Goal: Task Accomplishment & Management: Complete application form

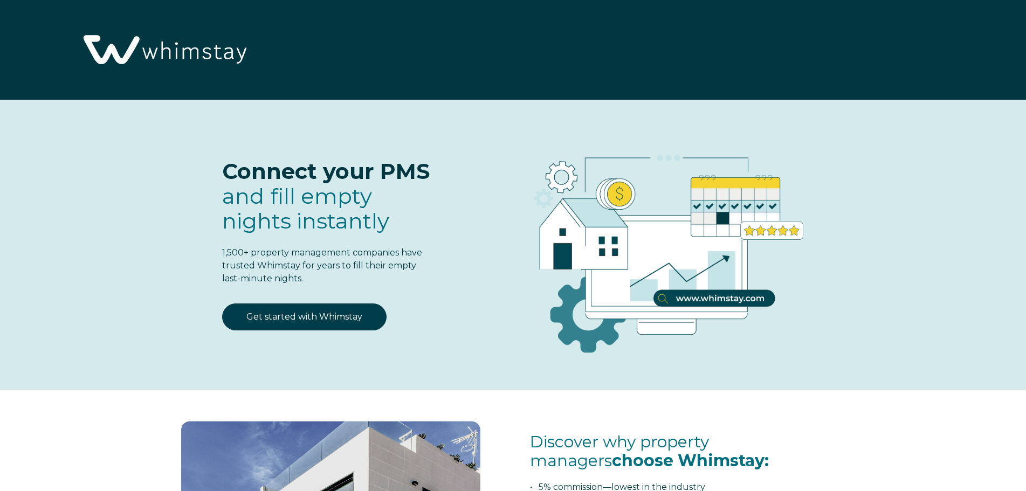
select select "US"
select select "Standard"
click at [355, 314] on link "Get started with Whimstay" at bounding box center [304, 317] width 164 height 27
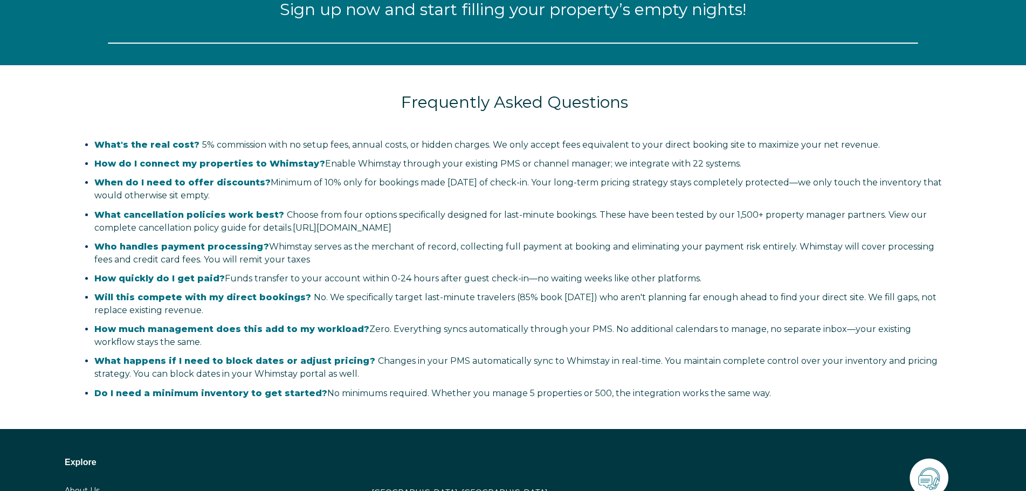
select select "US"
select select "Standard"
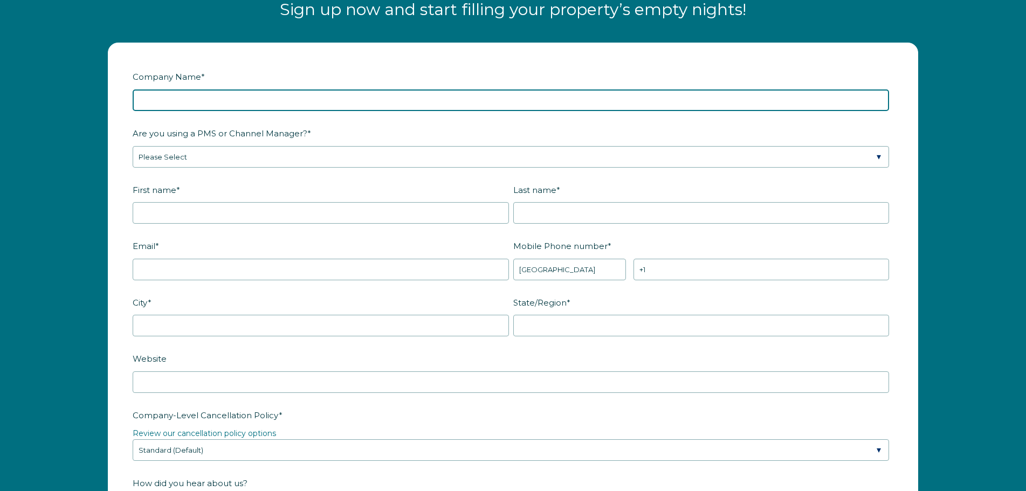
click at [260, 97] on input "Company Name *" at bounding box center [511, 101] width 756 height 22
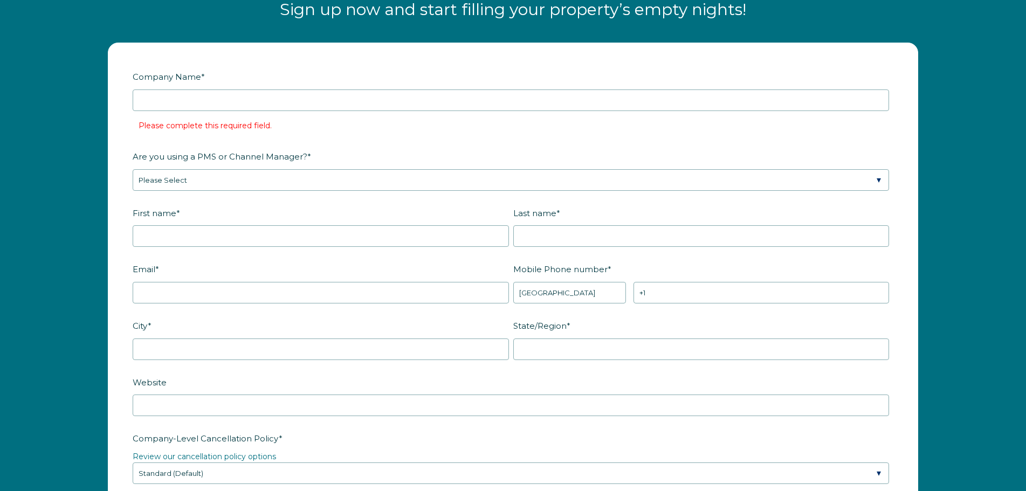
click at [267, 73] on label "Company Name *" at bounding box center [513, 76] width 761 height 19
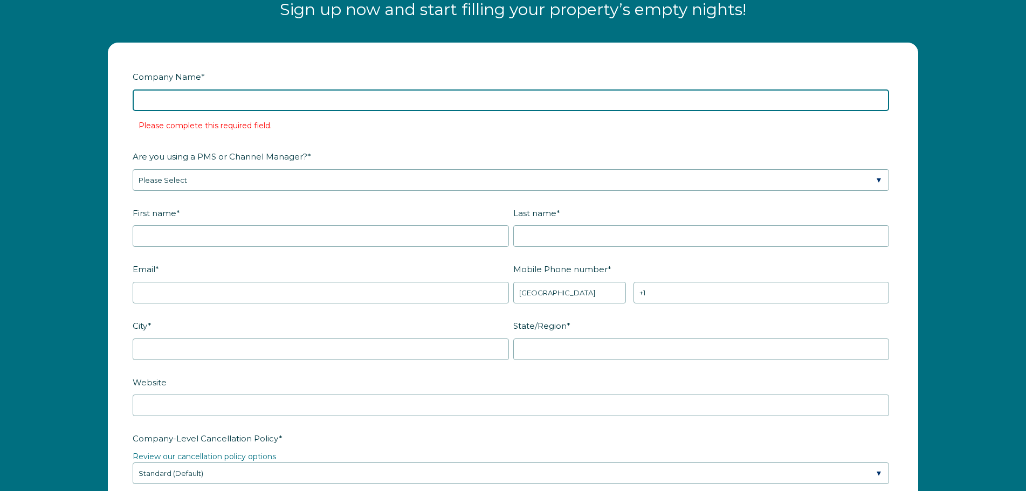
click at [267, 90] on input "Company Name *" at bounding box center [511, 101] width 756 height 22
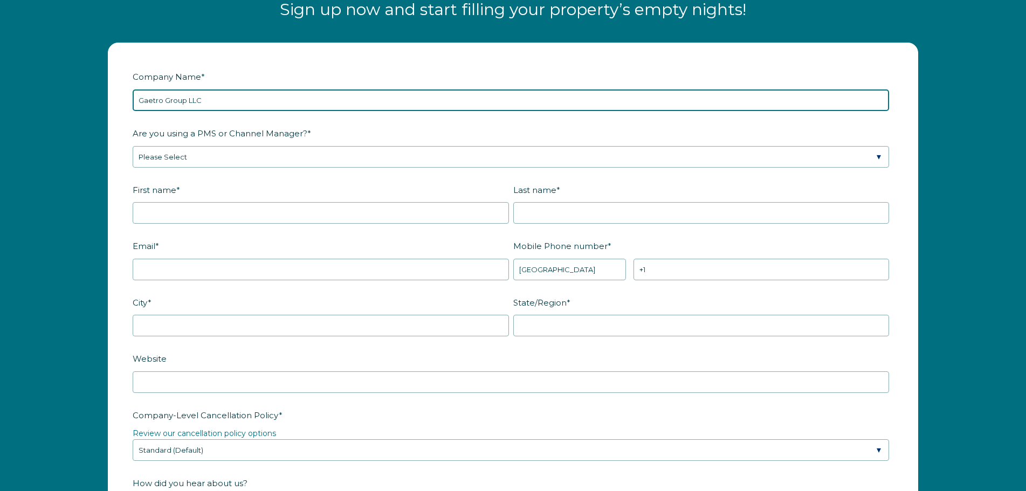
type input "Gaetro Group LLC"
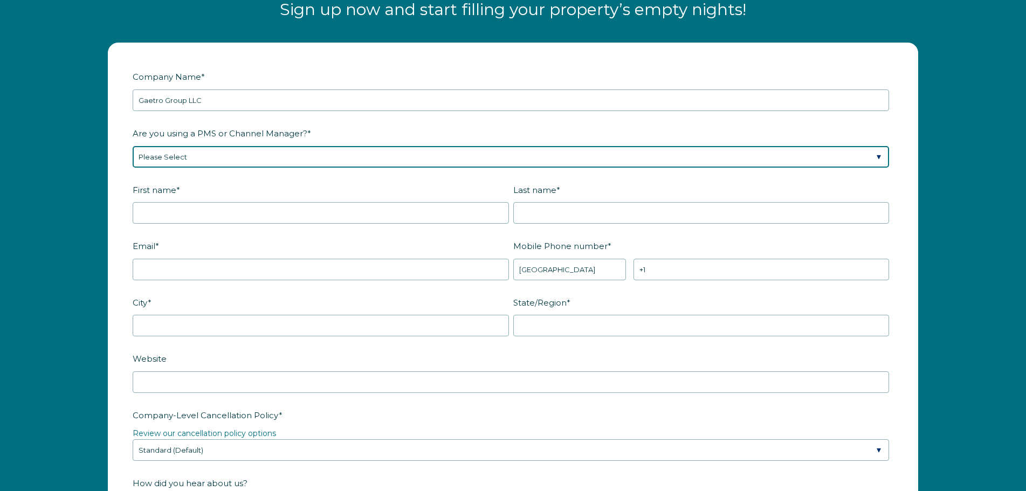
click at [225, 158] on select "Please Select Barefoot BookingPal Boost Brightside CiiRUS Escapia Guesty Hostaw…" at bounding box center [511, 157] width 756 height 22
select select "Guesty"
click at [133, 146] on select "Please Select Barefoot BookingPal Boost Brightside CiiRUS Escapia Guesty Hostaw…" at bounding box center [511, 157] width 756 height 22
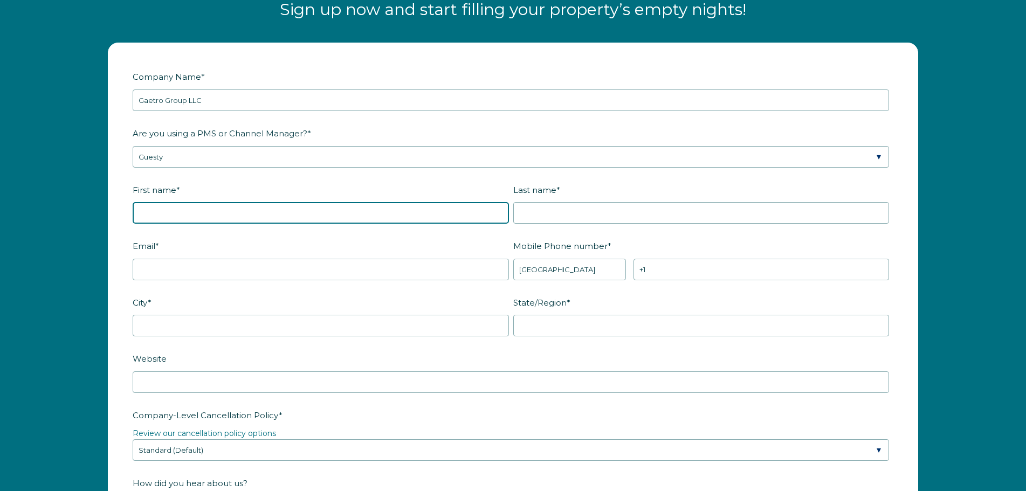
click at [185, 217] on input "First name *" at bounding box center [321, 213] width 376 height 22
type input "Ovie"
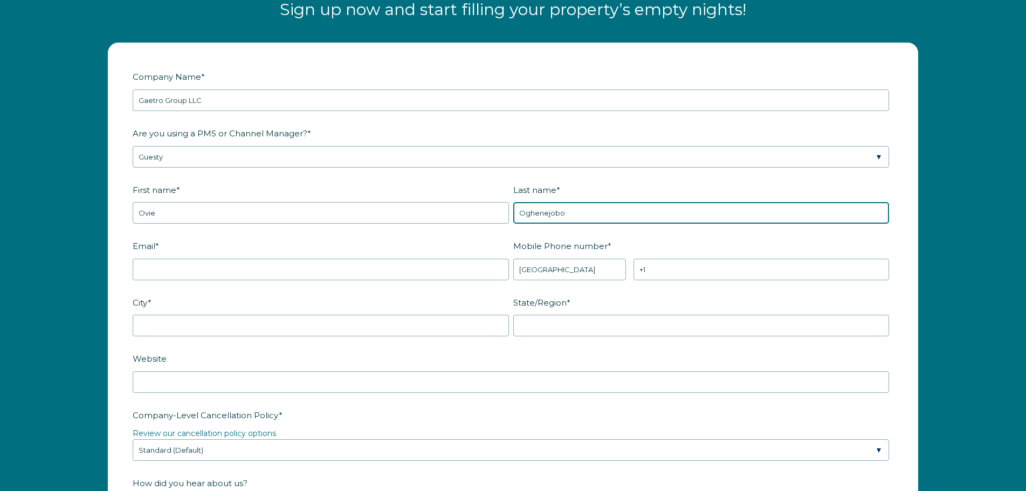
type input "Oghenejobo"
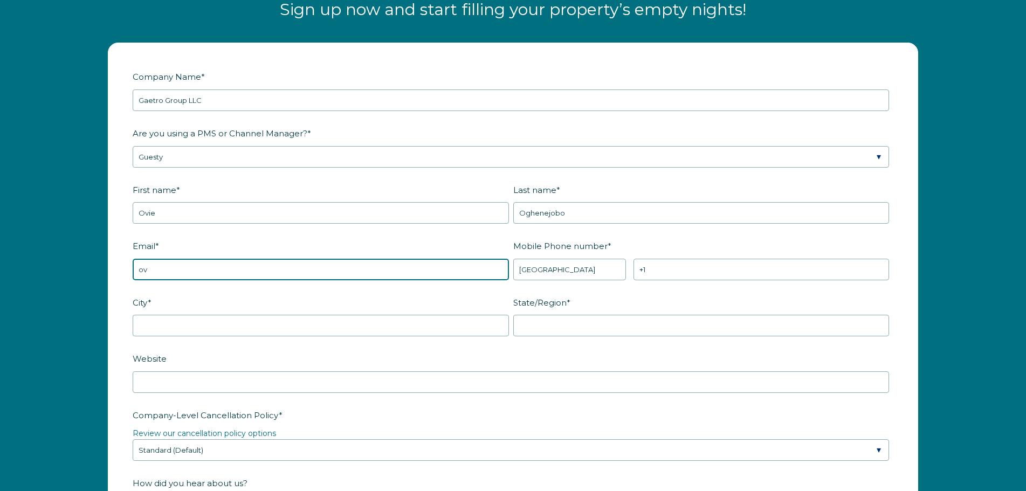
type input "o"
type input "b"
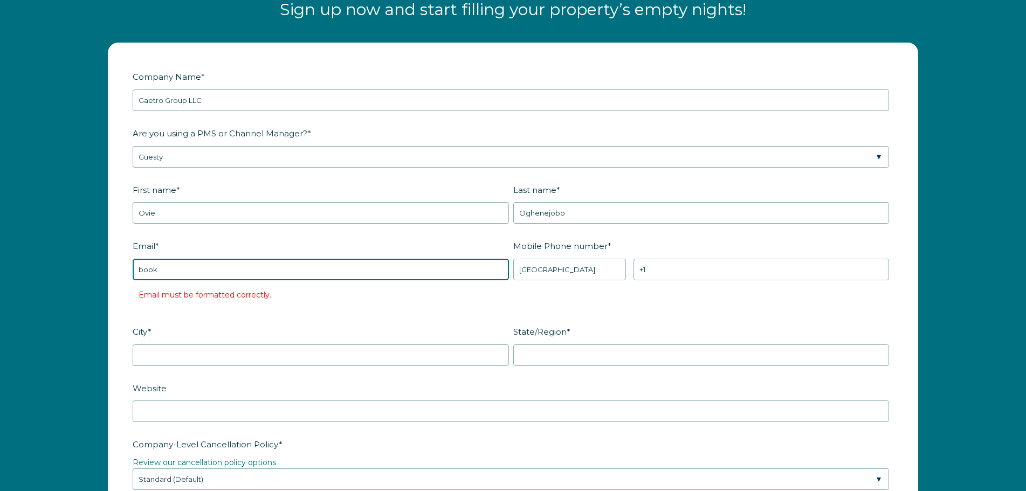
type input "bookings@amyfinehouse.com"
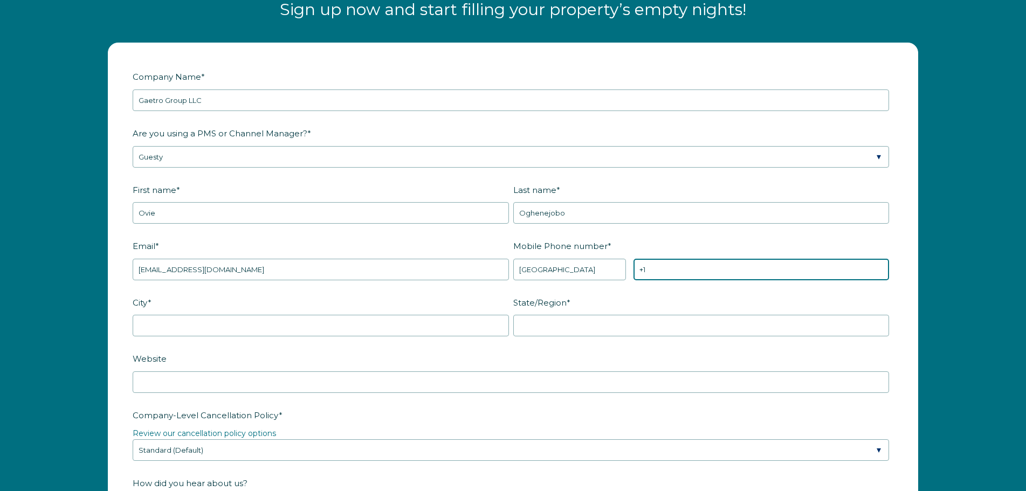
click at [643, 263] on input "+1" at bounding box center [762, 270] width 256 height 22
click at [673, 269] on input "+1" at bounding box center [762, 270] width 256 height 22
type input "[PHONE_NUMBER]"
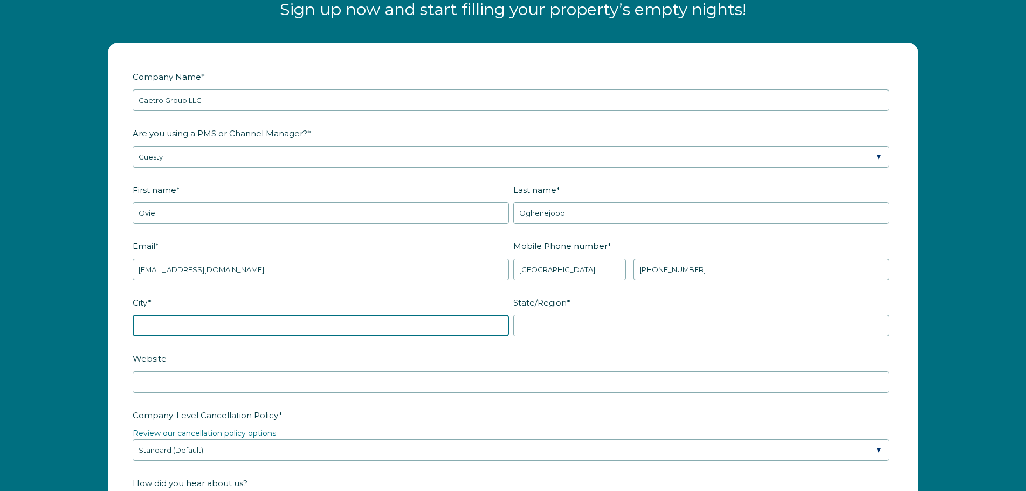
click at [458, 323] on input "City *" at bounding box center [321, 326] width 376 height 22
click at [458, 323] on input "D" at bounding box center [321, 326] width 376 height 22
type input "[GEOGRAPHIC_DATA]"
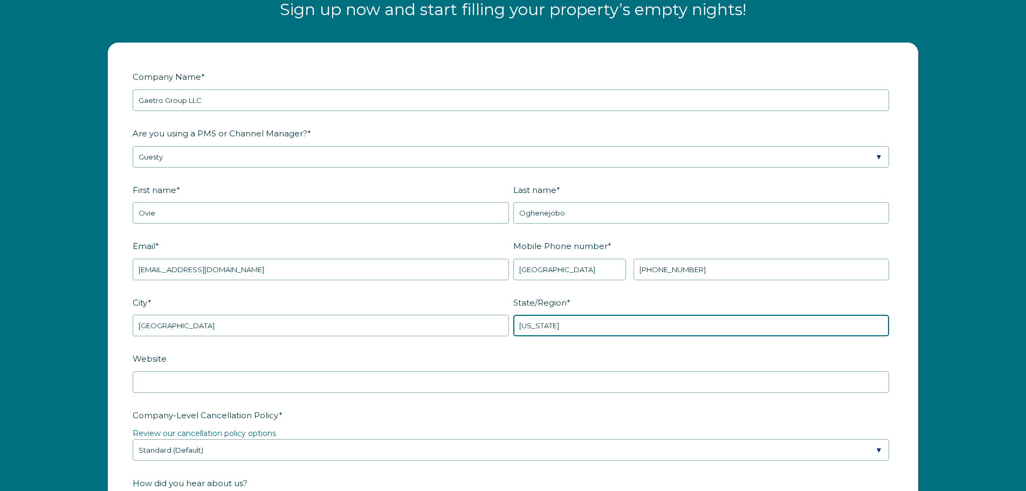
type input "[US_STATE]"
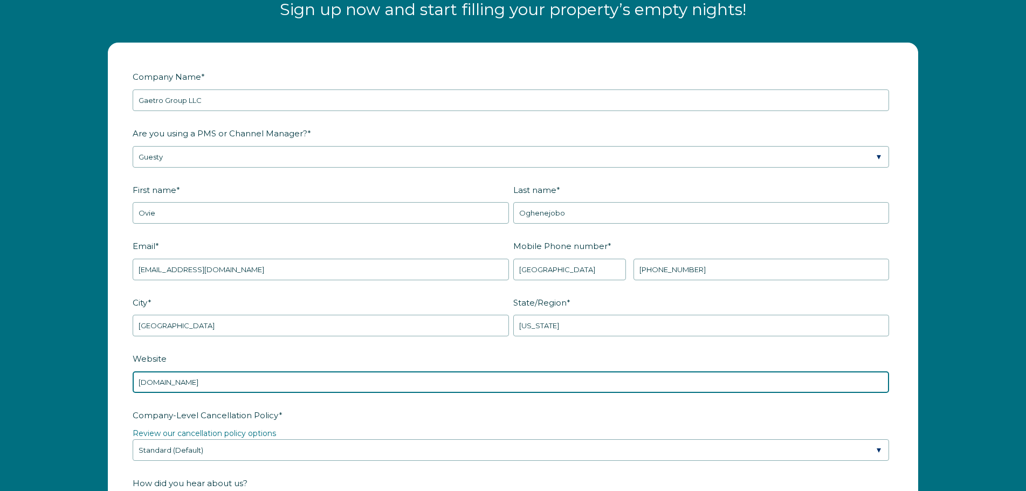
type input "[DOMAIN_NAME]"
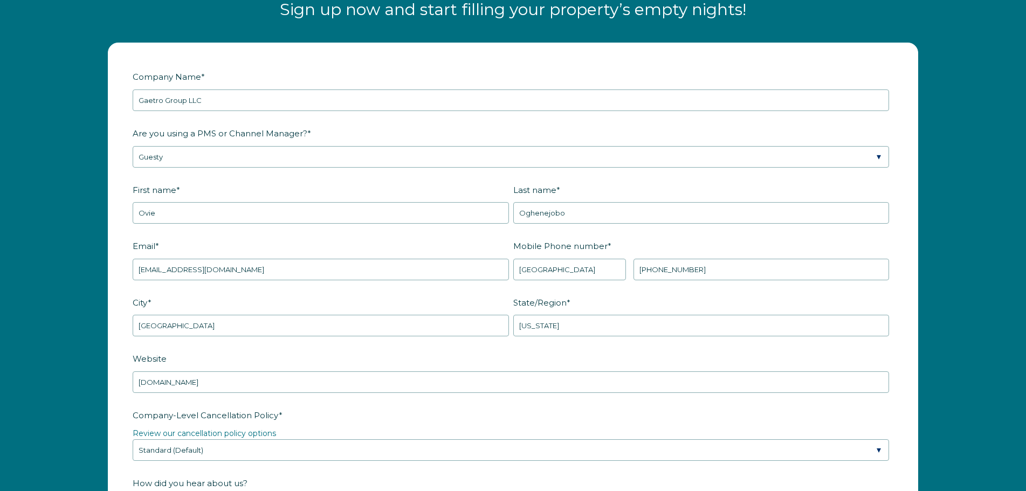
click at [401, 413] on label "Company-Level Cancellation Policy *" at bounding box center [513, 415] width 761 height 19
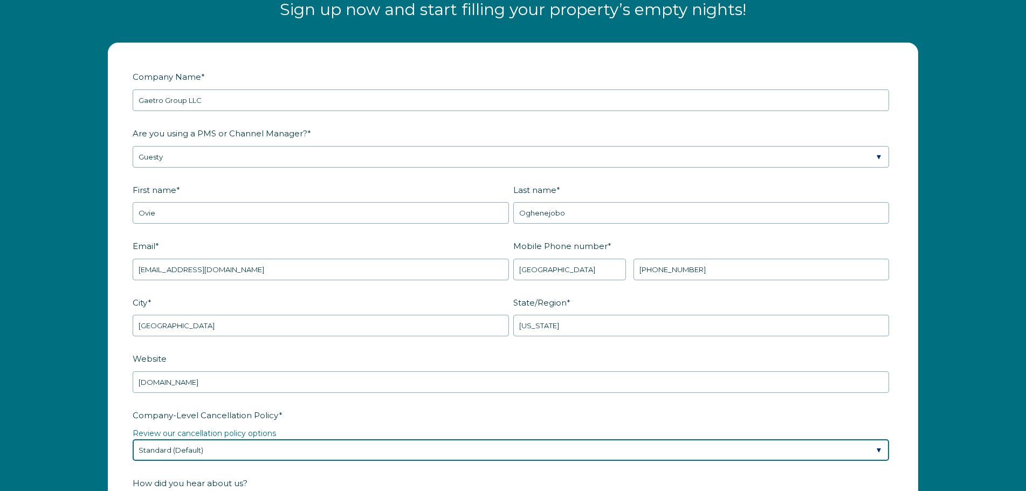
click at [401, 439] on select "Please Select Partial Standard (Default) Moderate Strict" at bounding box center [511, 450] width 756 height 22
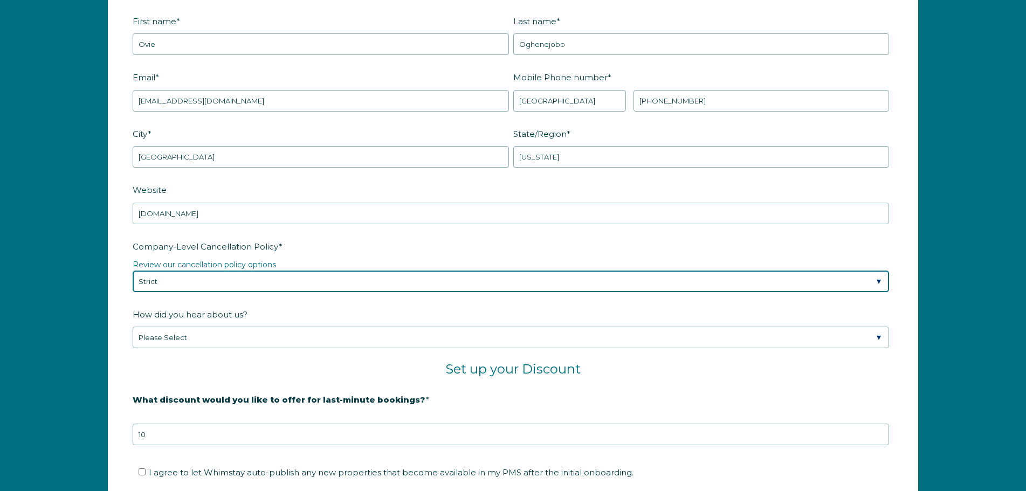
scroll to position [1559, 0]
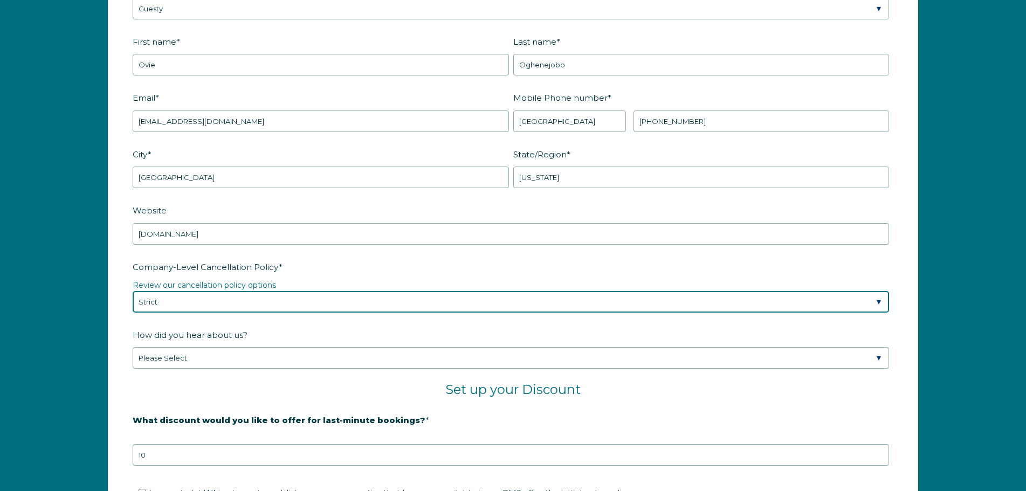
click at [232, 300] on select "Please Select Partial Standard (Default) Moderate Strict" at bounding box center [511, 302] width 756 height 22
select select "Standard"
click at [133, 291] on select "Please Select Partial Standard (Default) Moderate Strict" at bounding box center [511, 302] width 756 height 22
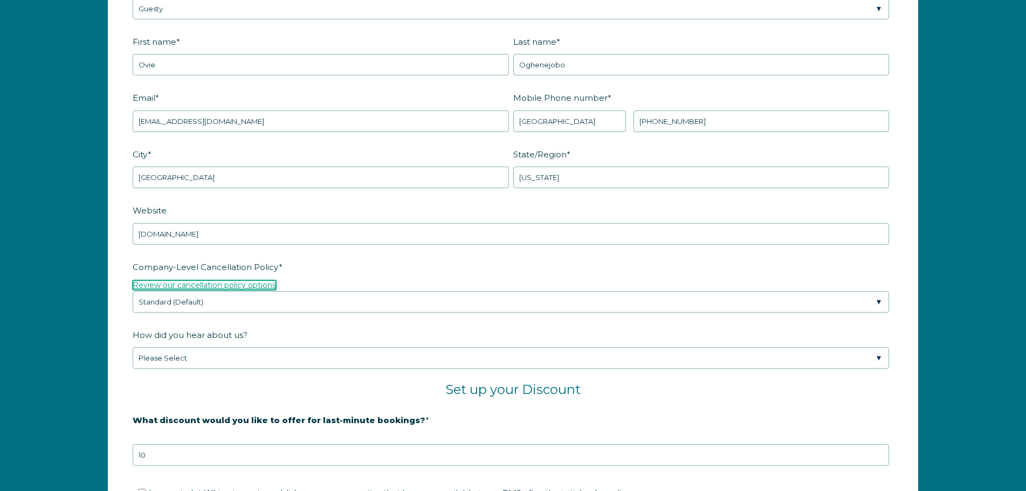
click at [247, 286] on link "Review our cancellation policy options" at bounding box center [204, 285] width 143 height 10
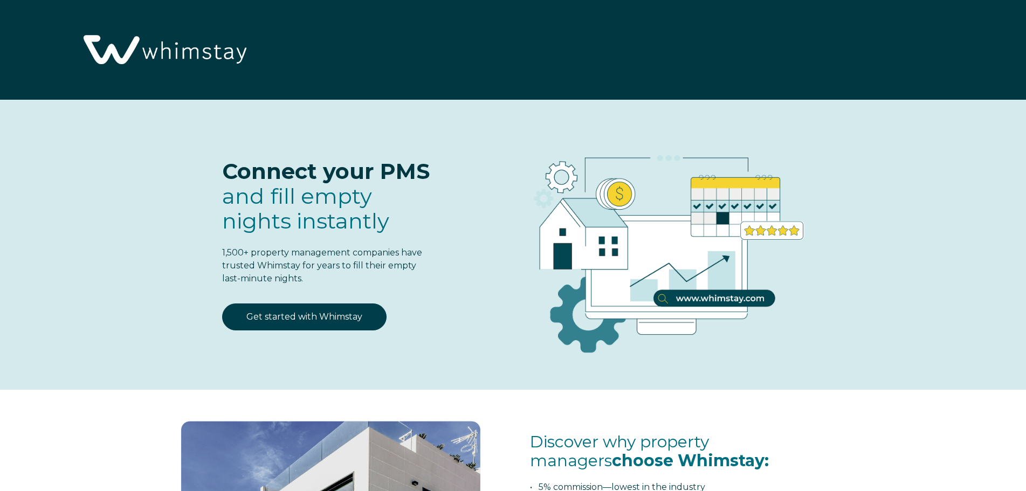
scroll to position [2357, 0]
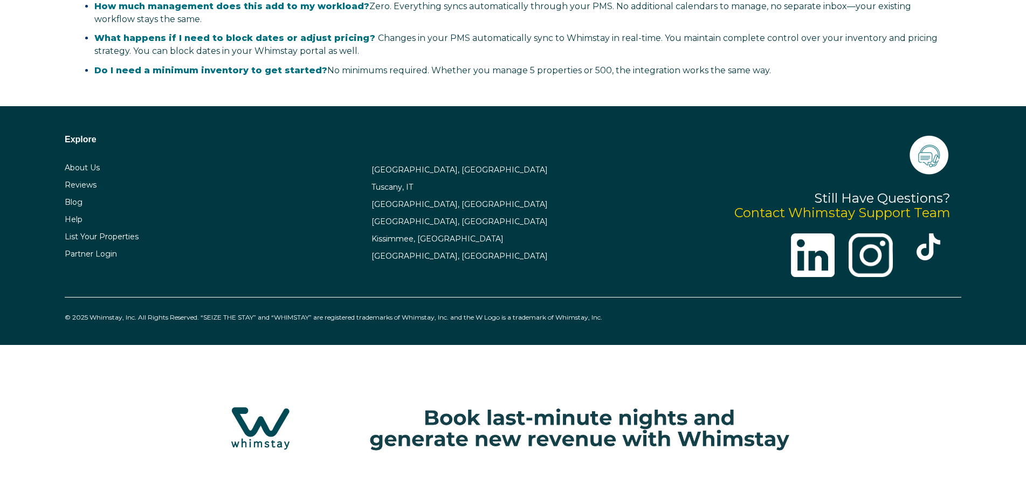
select select "US"
select select "Standard"
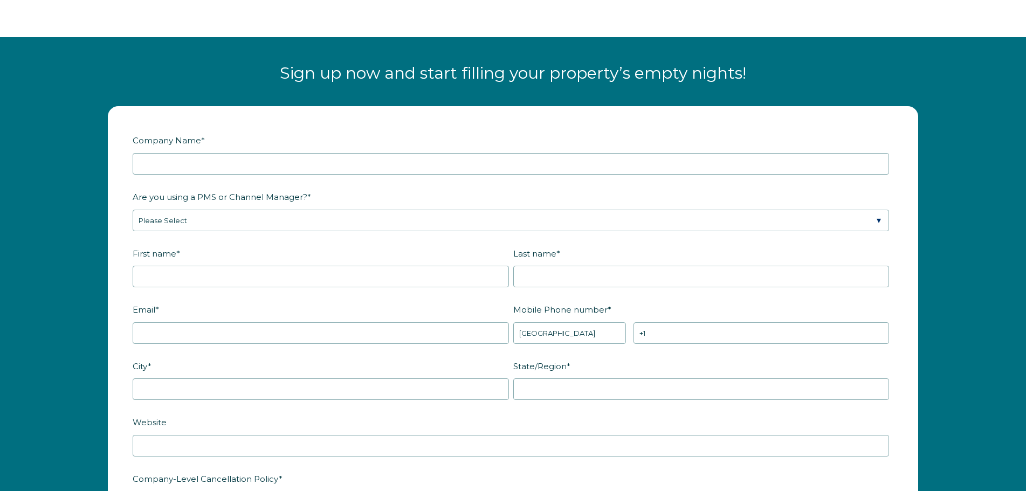
scroll to position [1344, 0]
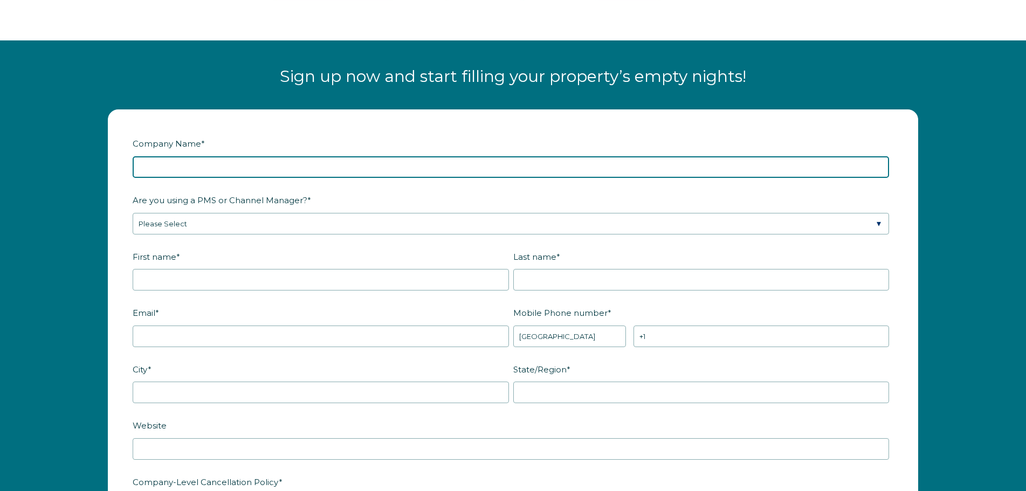
click at [538, 175] on input "Company Name *" at bounding box center [511, 167] width 756 height 22
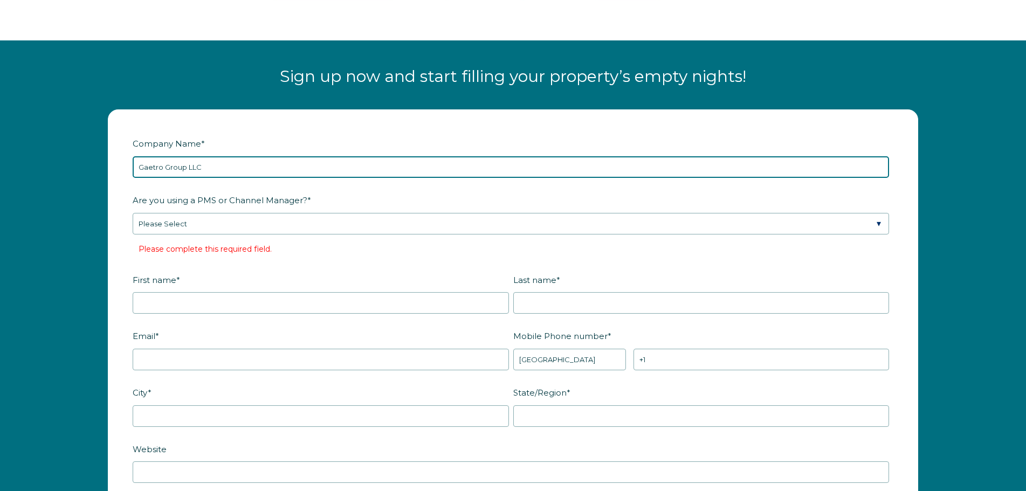
drag, startPoint x: 265, startPoint y: 165, endPoint x: 112, endPoint y: 167, distance: 153.7
type input "Amyfinehouse"
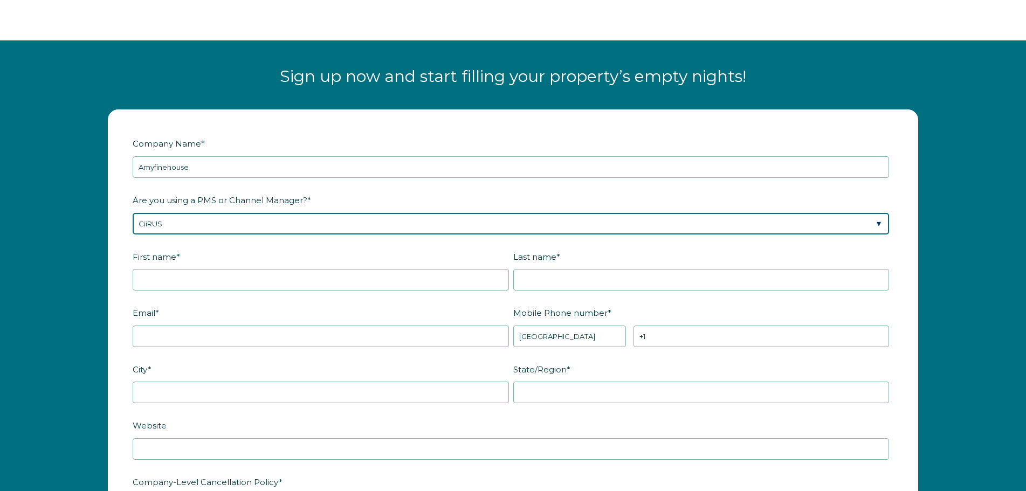
select select "Guesty"
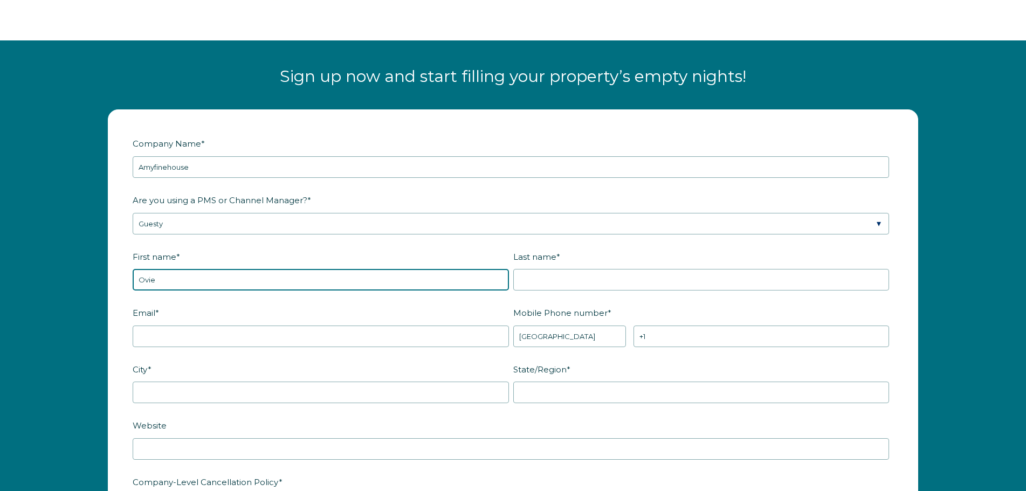
type input "Ovie"
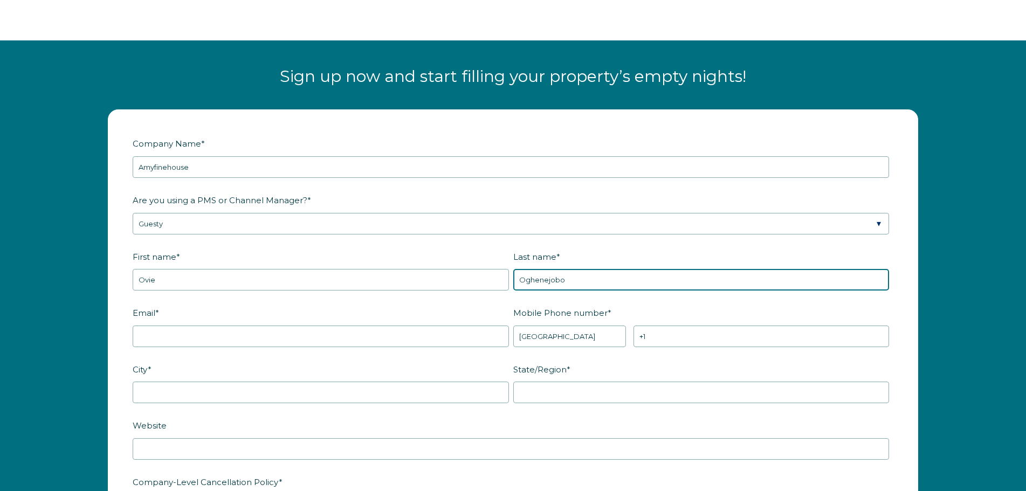
type input "Oghenejobo"
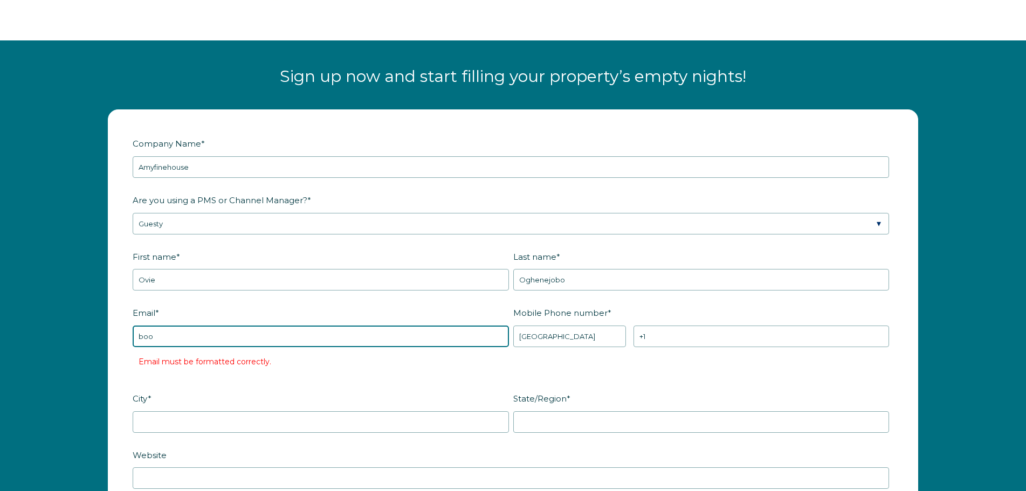
type input "[EMAIL_ADDRESS][DOMAIN_NAME]"
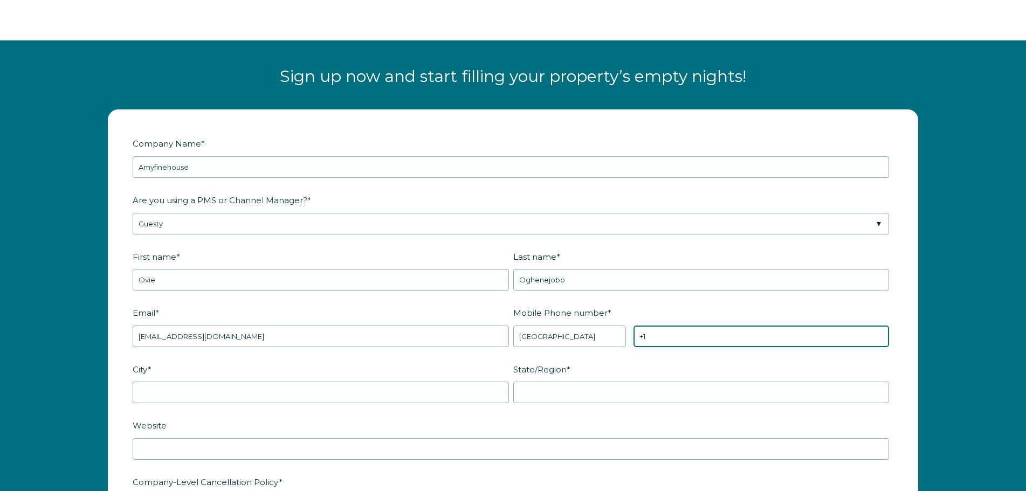
click at [655, 344] on input "+1" at bounding box center [762, 337] width 256 height 22
type input "[PHONE_NUMBER]"
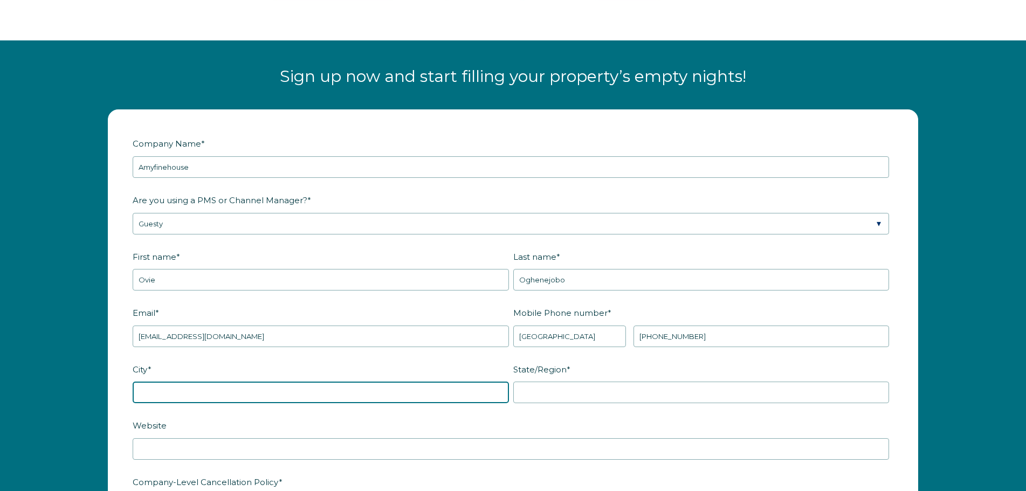
click at [445, 396] on input "City *" at bounding box center [321, 393] width 376 height 22
type input "[GEOGRAPHIC_DATA]"
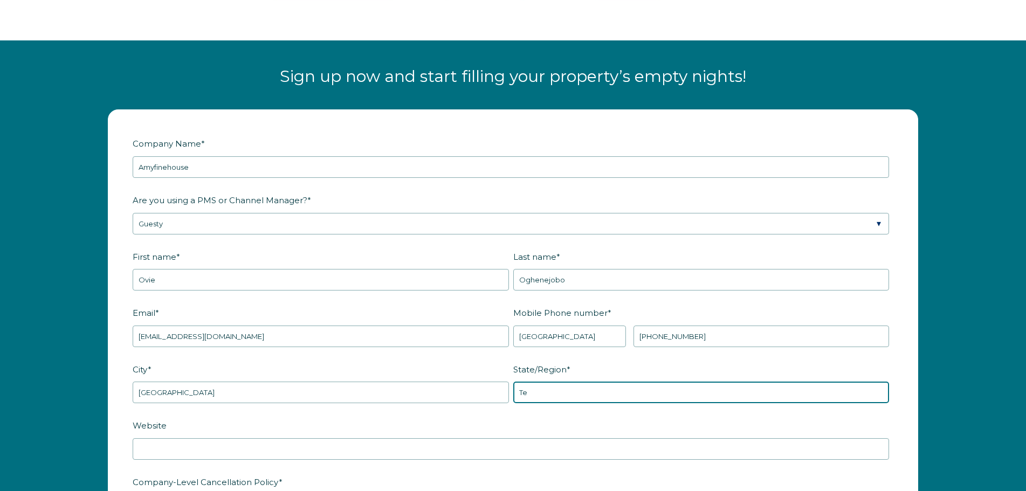
type input "[US_STATE]"
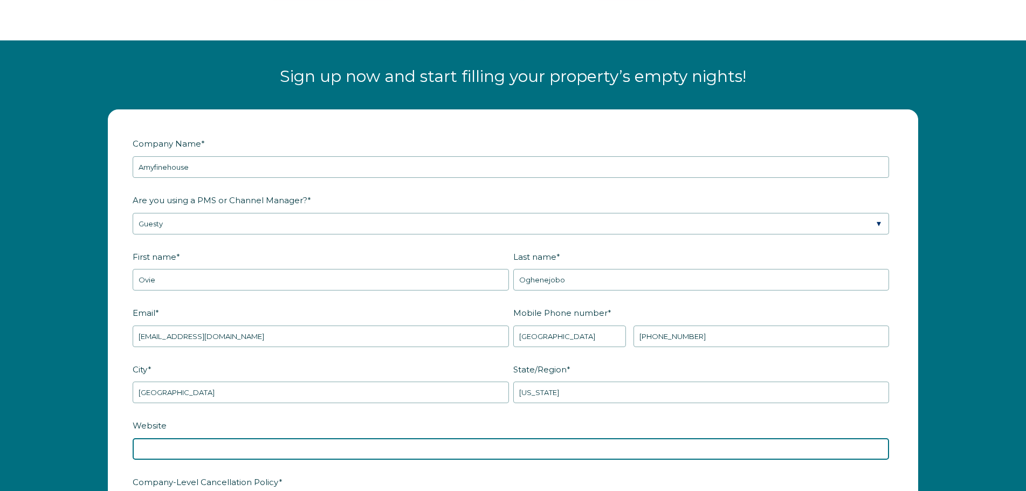
click at [477, 447] on input "Website" at bounding box center [511, 449] width 756 height 22
type input "amyfinehouse.com"
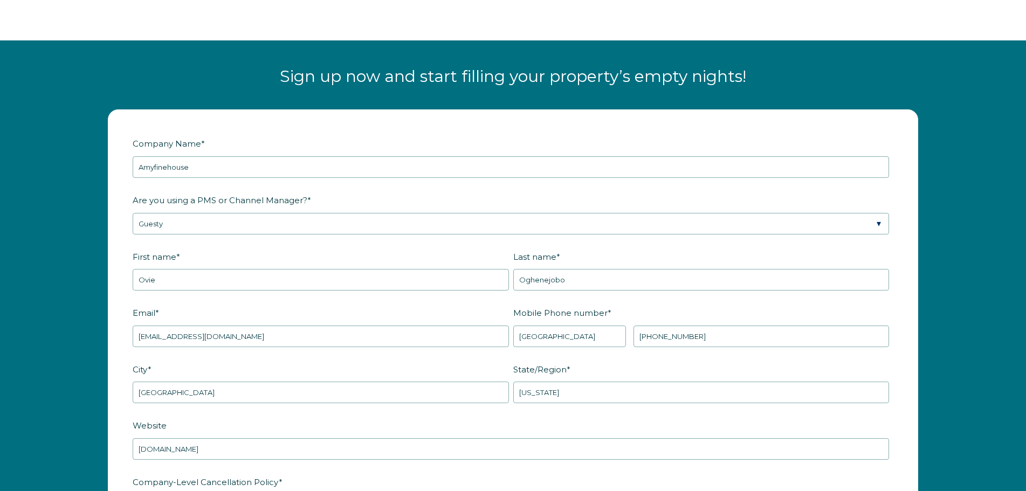
click at [478, 430] on label "Website" at bounding box center [513, 425] width 761 height 19
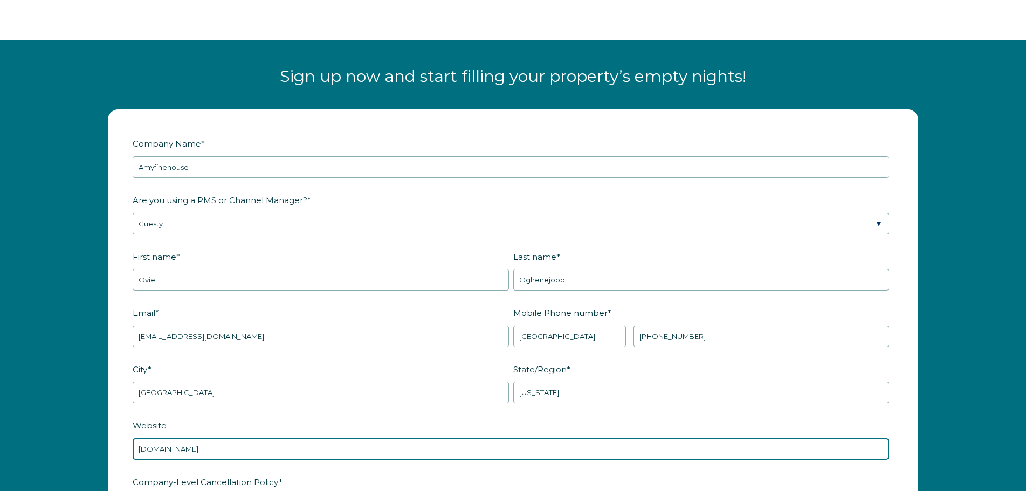
click at [478, 438] on input "amyfinehouse.com" at bounding box center [511, 449] width 756 height 22
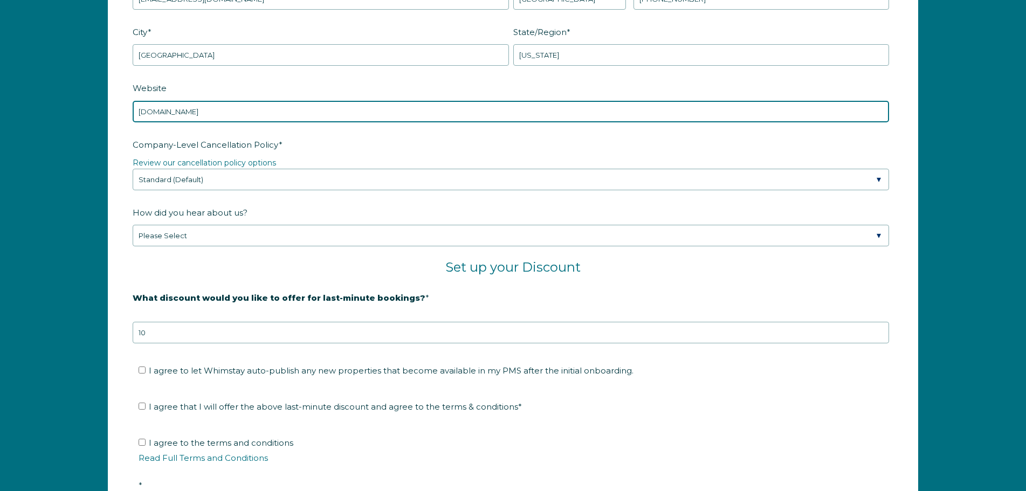
scroll to position [1689, 0]
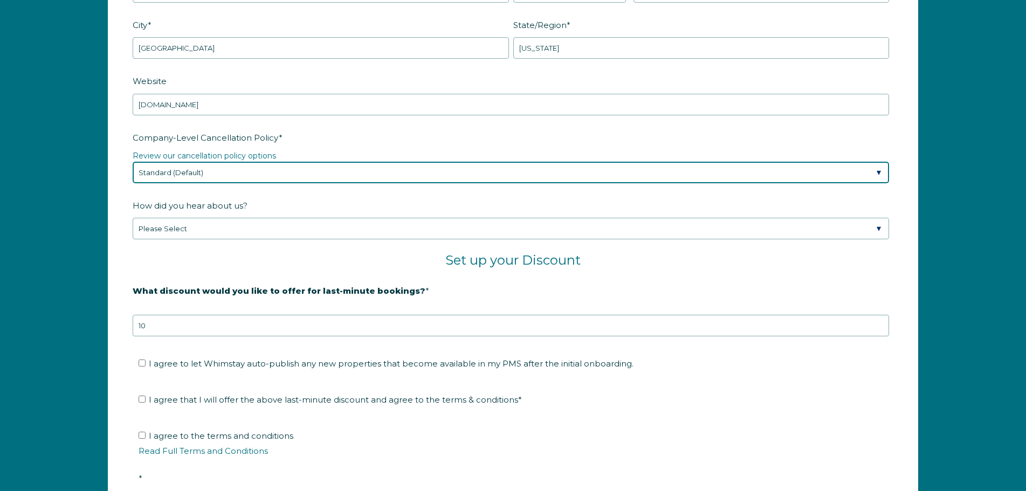
click at [325, 178] on select "Please Select Partial Standard (Default) Moderate Strict" at bounding box center [511, 173] width 756 height 22
click at [133, 162] on select "Please Select Partial Standard (Default) Moderate Strict" at bounding box center [511, 173] width 756 height 22
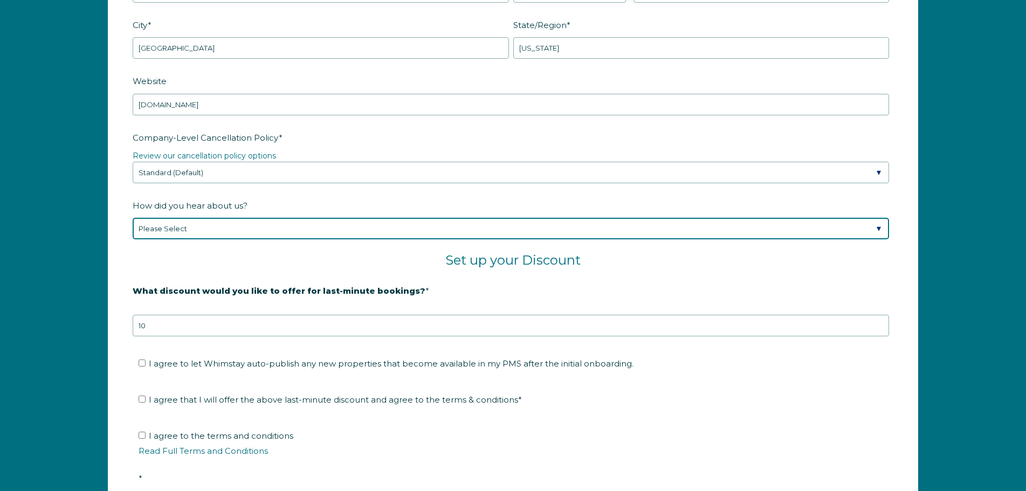
click at [235, 227] on select "Please Select Found Whimstay through a Google search Spoke to a Whimstay salesp…" at bounding box center [511, 229] width 756 height 22
select select "Other"
click at [133, 218] on select "Please Select Found Whimstay through a Google search Spoke to a Whimstay salesp…" at bounding box center [511, 229] width 756 height 22
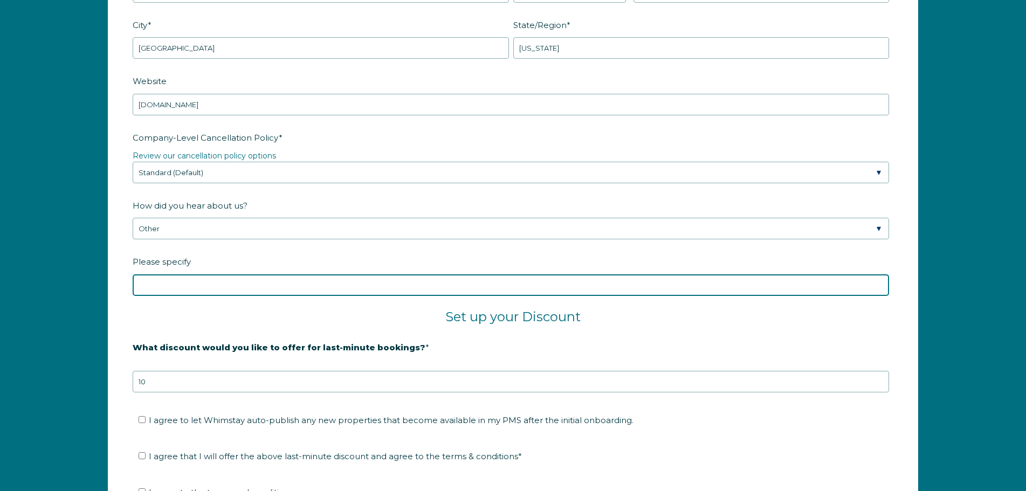
click at [198, 288] on input "Please specify" at bounding box center [511, 285] width 756 height 22
type input "Guesty"
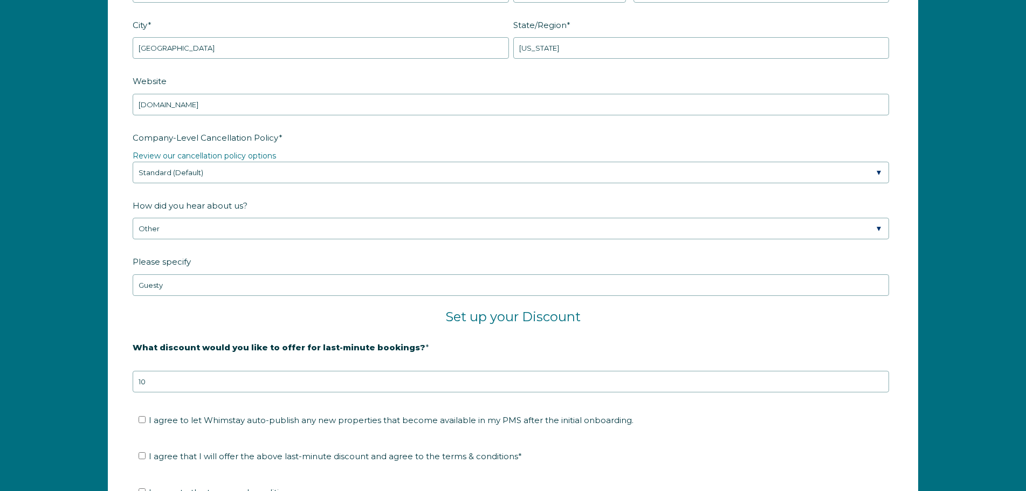
click at [238, 412] on li "I agree to let Whimstay auto-publish any new properties that become available i…" at bounding box center [517, 420] width 756 height 17
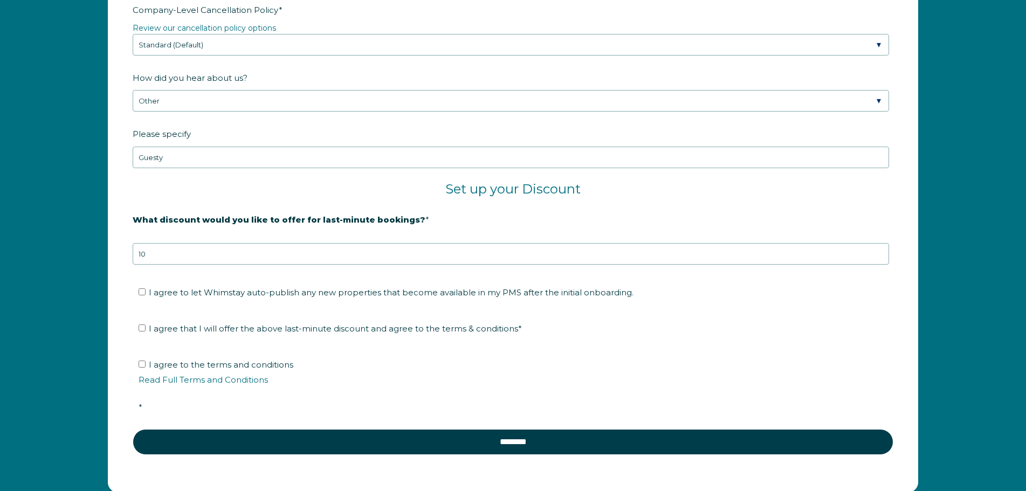
scroll to position [1818, 0]
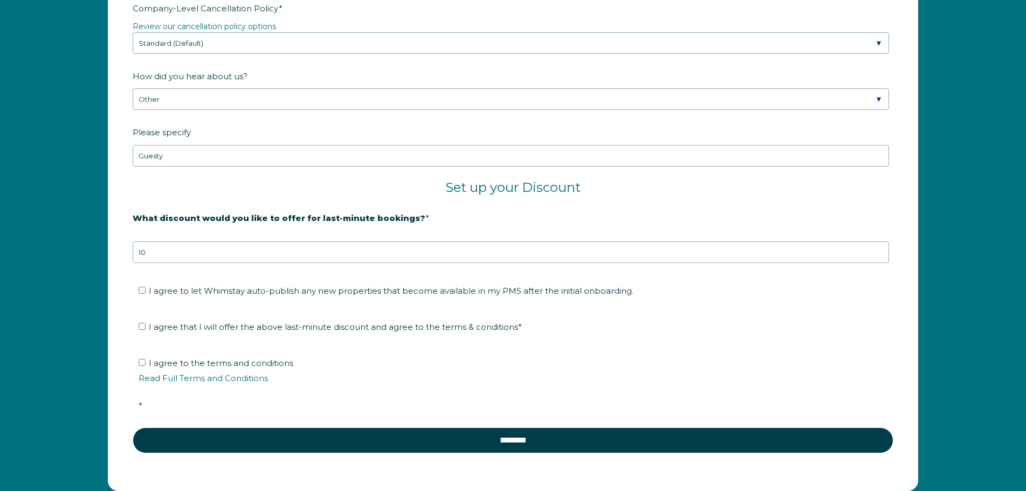
click at [149, 292] on span "I agree to let Whimstay auto-publish any new properties that become available i…" at bounding box center [391, 291] width 485 height 10
click at [146, 292] on input "I agree to let Whimstay auto-publish any new properties that become available i…" at bounding box center [142, 290] width 7 height 7
checkbox input "true"
click at [143, 327] on input "I agree that I will offer the above last-minute discount and agree to the terms…" at bounding box center [142, 326] width 7 height 7
checkbox input "true"
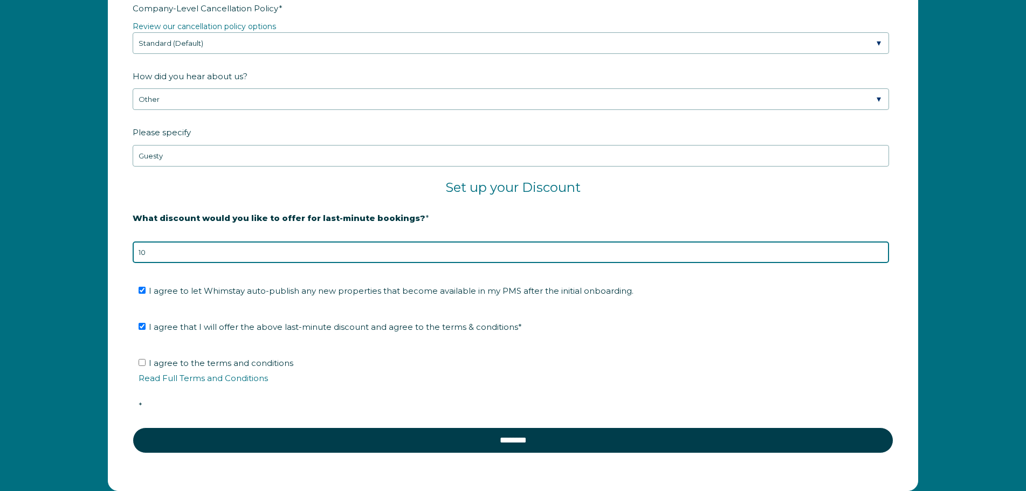
click at [149, 256] on input "10" at bounding box center [511, 253] width 756 height 22
click at [152, 257] on input "10" at bounding box center [511, 253] width 756 height 22
type input "1"
click at [291, 259] on input "25" at bounding box center [511, 253] width 756 height 22
type input "20"
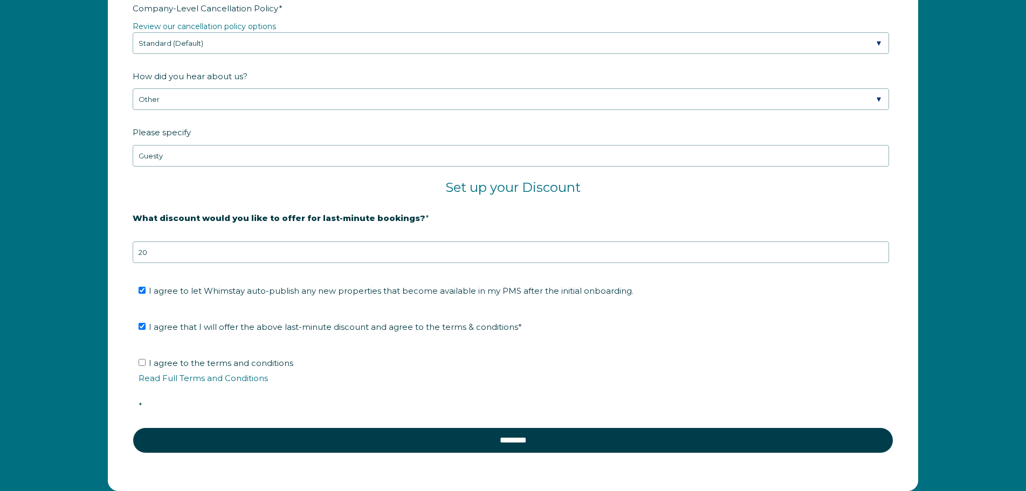
click at [145, 368] on label "I agree to the terms and conditions Read Full Terms and Conditions *" at bounding box center [517, 384] width 756 height 53
click at [145, 366] on input "I agree to the terms and conditions Read Full Terms and Conditions *" at bounding box center [142, 362] width 7 height 7
checkbox input "true"
click at [399, 411] on li "I agree to the terms and conditions Read Full Terms and Conditions *" at bounding box center [517, 385] width 756 height 60
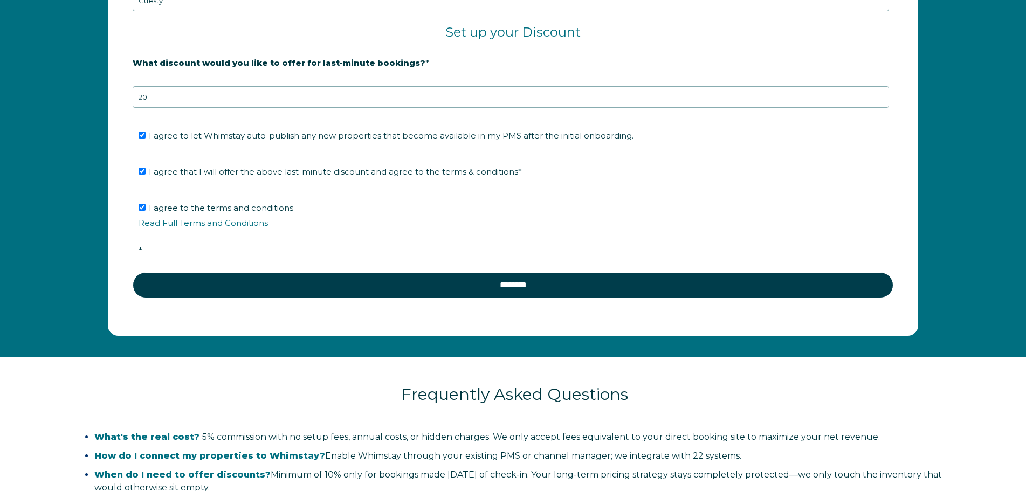
scroll to position [1991, 0]
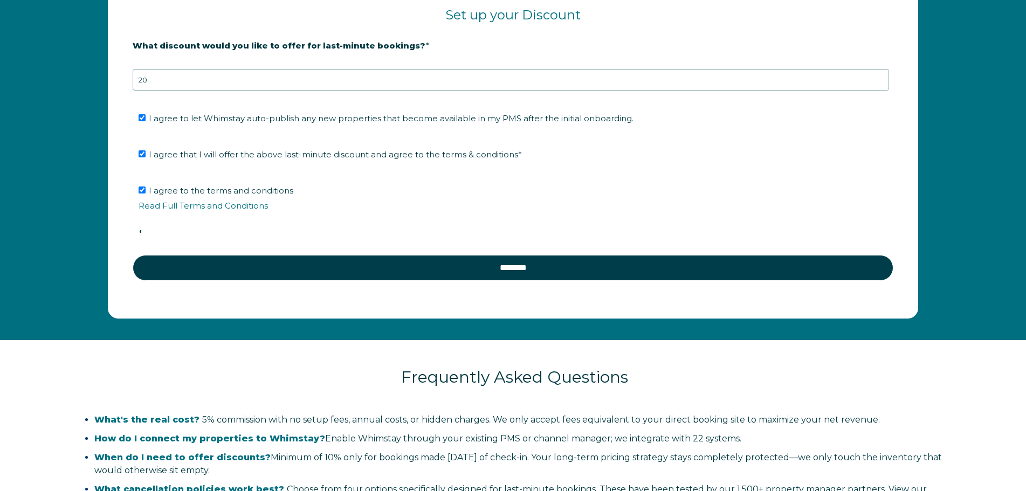
click at [231, 377] on p "Frequently Asked Questions" at bounding box center [514, 377] width 878 height 20
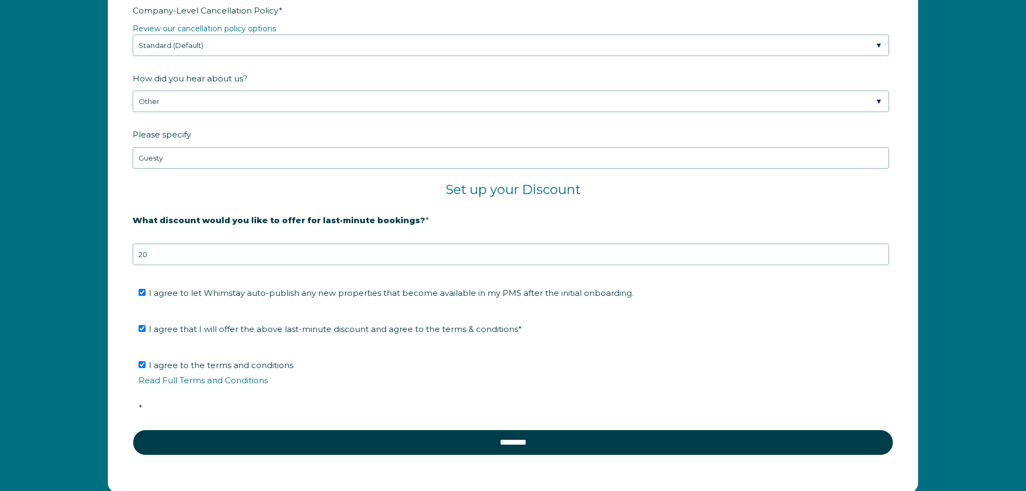
scroll to position [1797, 0]
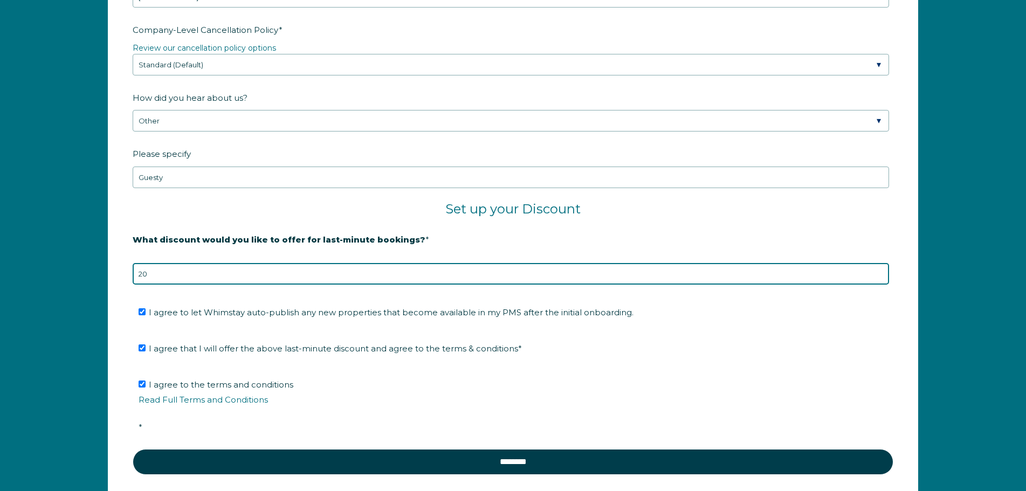
drag, startPoint x: 176, startPoint y: 274, endPoint x: 101, endPoint y: 264, distance: 75.6
click at [101, 264] on div "Company Name * Amyfinehouse Are you using a PMS or Channel Manager? * Please Se…" at bounding box center [513, 85] width 832 height 856
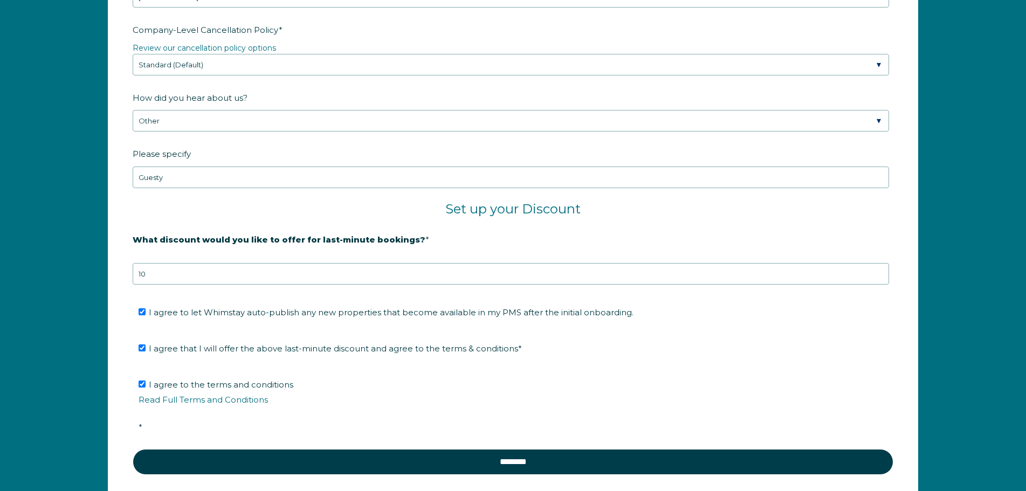
click at [315, 387] on li "I agree to the terms and conditions Read Full Terms and Conditions *" at bounding box center [517, 406] width 756 height 60
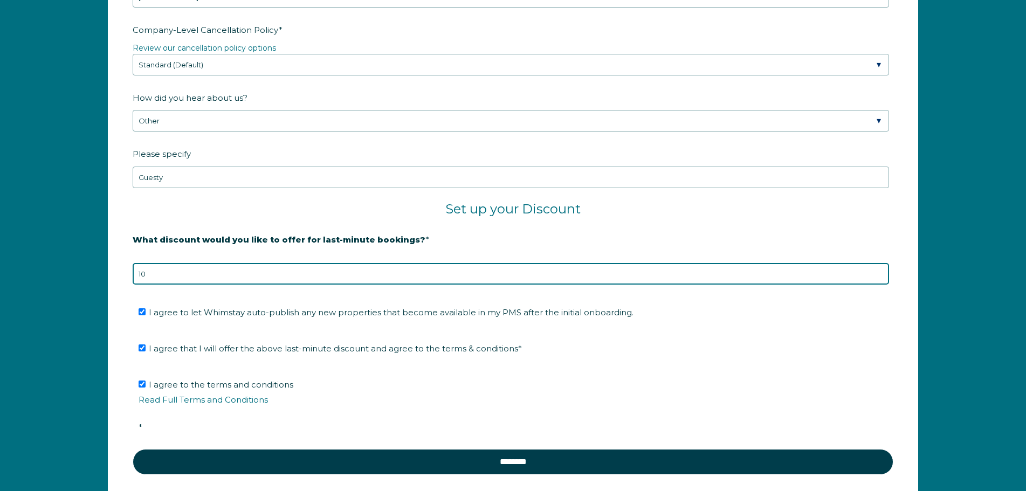
click at [181, 274] on input "10" at bounding box center [511, 274] width 756 height 22
type input "1"
type input "2"
type input "10"
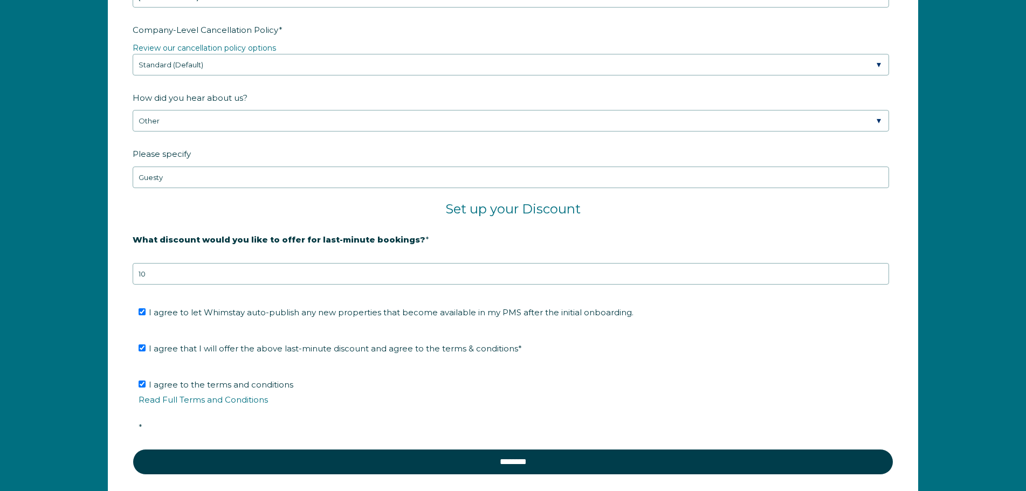
click at [121, 353] on form "Company Name * Amyfinehouse Are you using a PMS or Channel Manager? * Please Se…" at bounding box center [512, 85] width 809 height 855
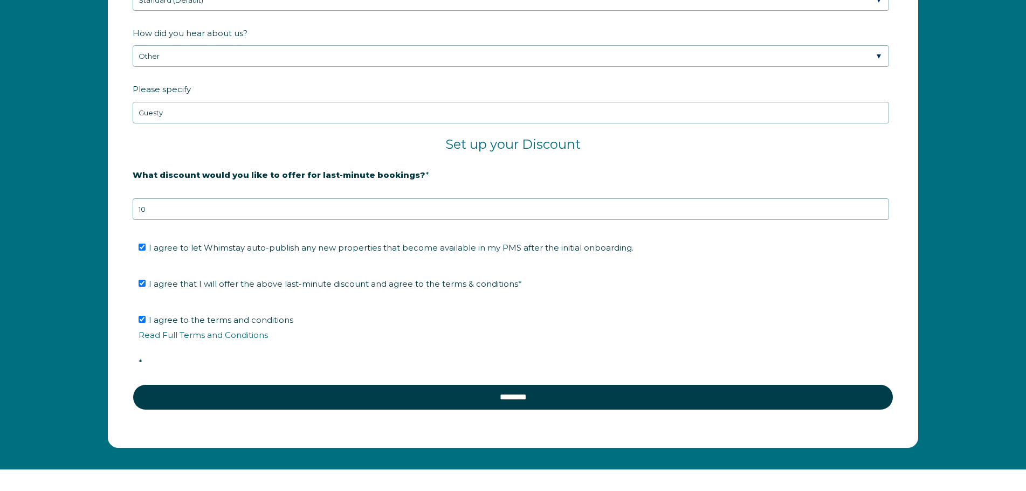
scroll to position [1883, 0]
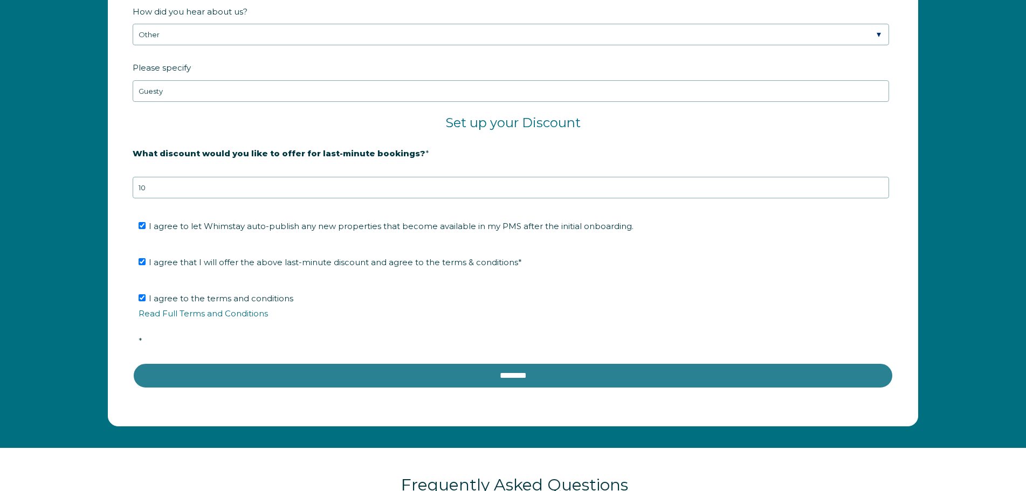
click at [183, 371] on input "********" at bounding box center [513, 376] width 761 height 26
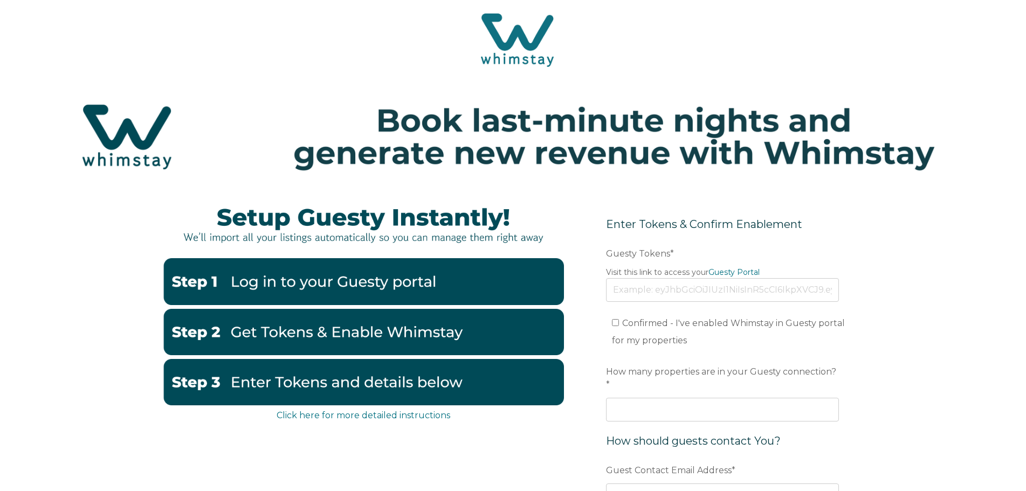
click at [493, 443] on div "Click here for more detailed instructions Enter Tokens & Confirm Enablement Pre…" at bounding box center [513, 421] width 701 height 455
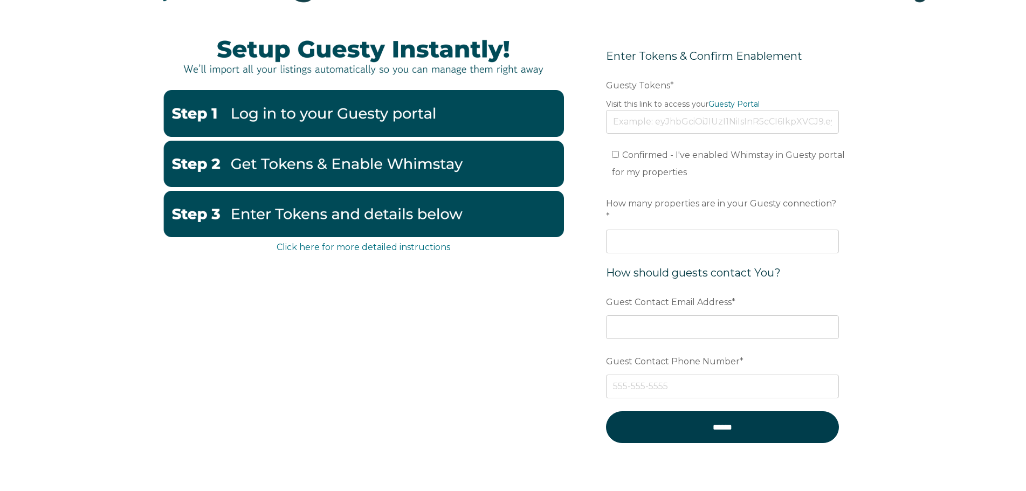
scroll to position [166, 0]
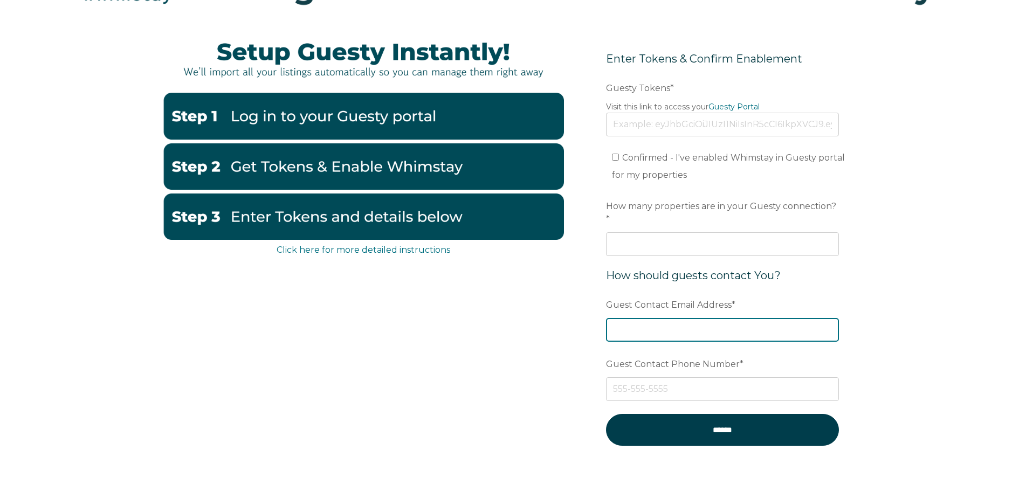
click at [690, 318] on input "Guest Contact Email Address *" at bounding box center [722, 330] width 233 height 24
type input "a"
type input "[EMAIL_ADDRESS][DOMAIN_NAME]"
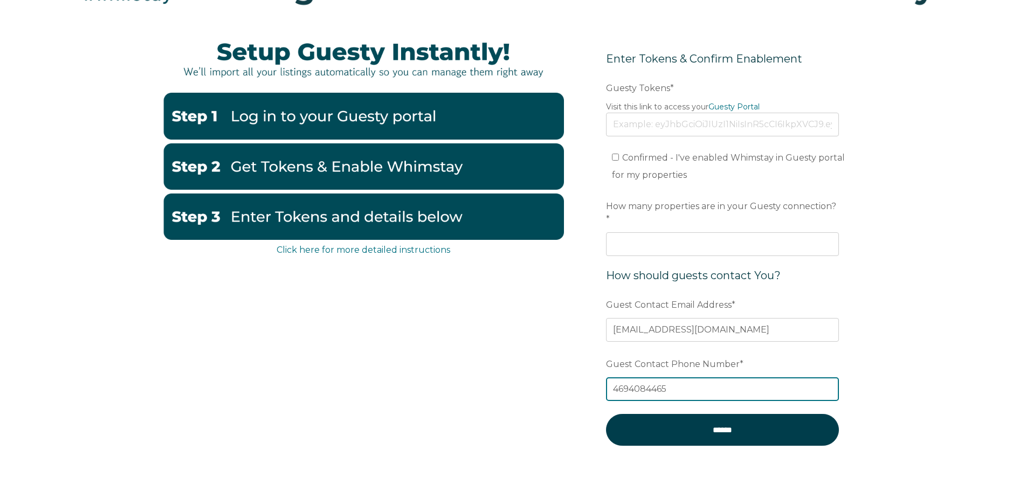
type input "4694084465"
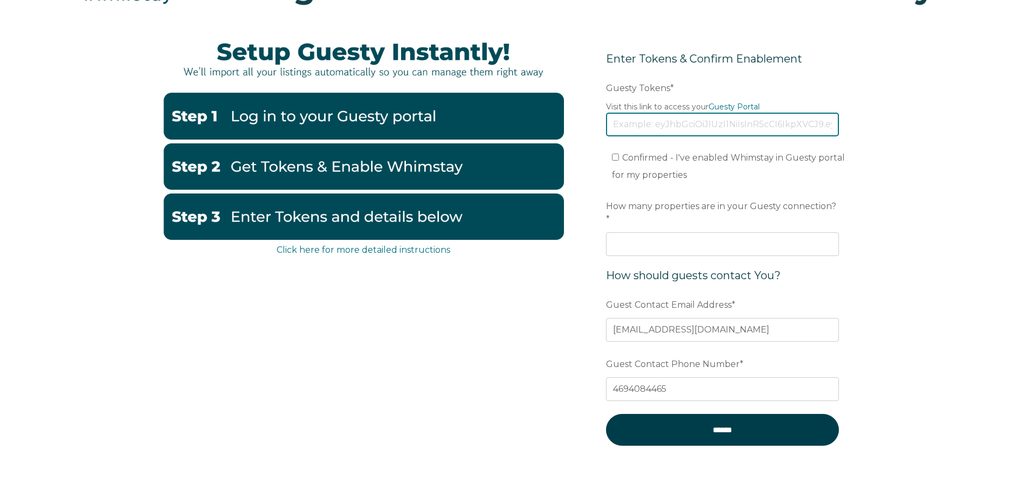
click at [619, 127] on input "Guesty Tokens *" at bounding box center [722, 125] width 233 height 24
paste input "eyJhbGciOiJIUzI1NiIsInR5cCI6IkpXVCJ9.eyJ0b2tlbklkIjoiNjhkMjZjYjhjYjA2NmU5Mzc3OW…"
type input "eyJhbGciOiJIUzI1NiIsInR5cCI6IkpXVCJ9.eyJ0b2tlbklkIjoiNjhkMjZjYjhjYjA2NmU5Mzc3OW…"
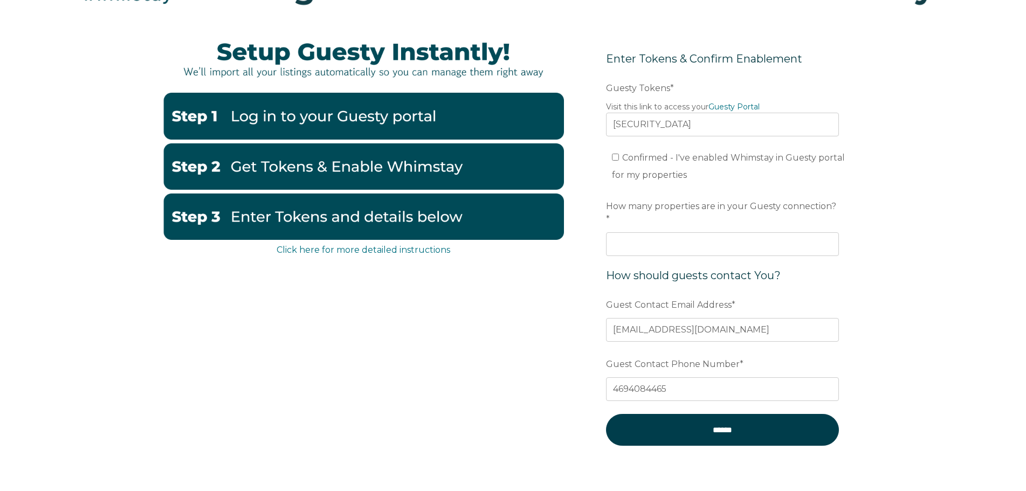
click at [616, 163] on li "Confirmed - I've enabled Whimstay in Guesty portal for my properties" at bounding box center [728, 166] width 233 height 35
click at [613, 161] on label "Confirmed - I've enabled Whimstay in Guesty portal for my properties" at bounding box center [728, 166] width 233 height 27
click at [613, 161] on input "Confirmed - I've enabled Whimstay in Guesty portal for my properties" at bounding box center [615, 157] width 7 height 7
checkbox input "true"
click at [623, 232] on input "How many properties are in your Guesty connection? *" at bounding box center [722, 244] width 233 height 24
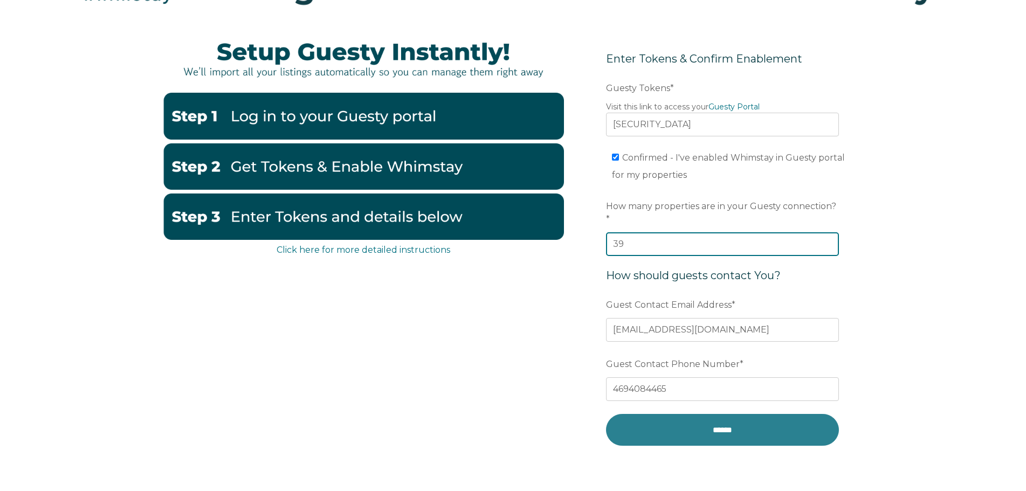
type input "39"
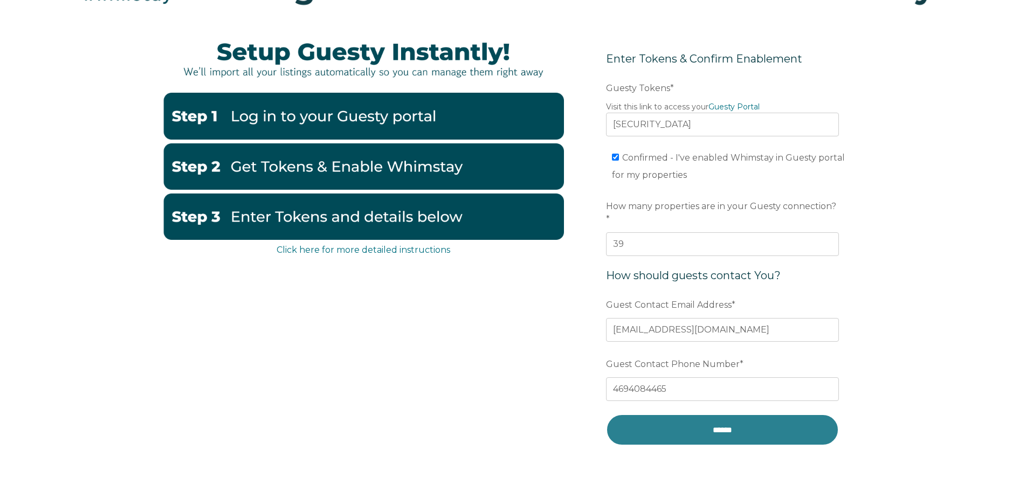
click at [760, 423] on input "******" at bounding box center [722, 430] width 233 height 32
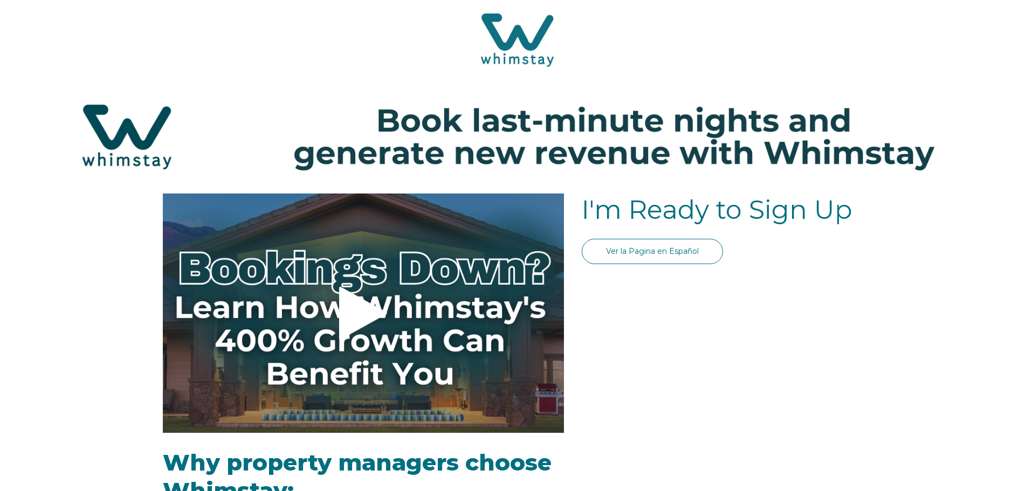
select select "US"
select select "Standard"
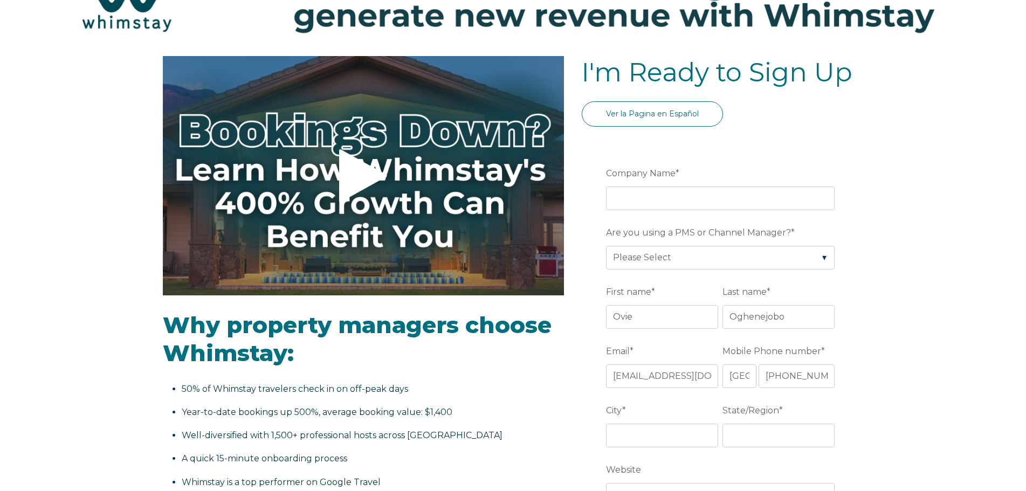
scroll to position [76, 0]
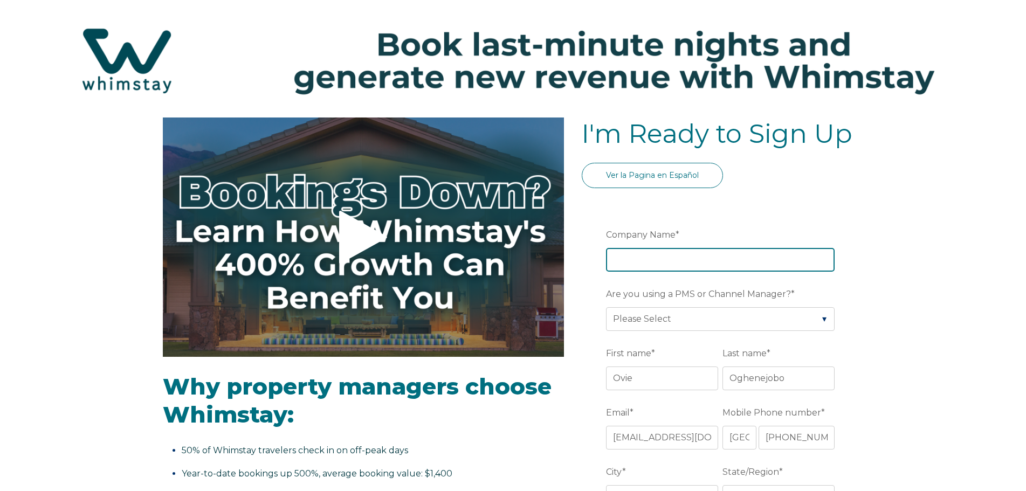
click at [644, 260] on input "Company Name *" at bounding box center [720, 260] width 229 height 24
type input "G"
type input "Amyfinehouse"
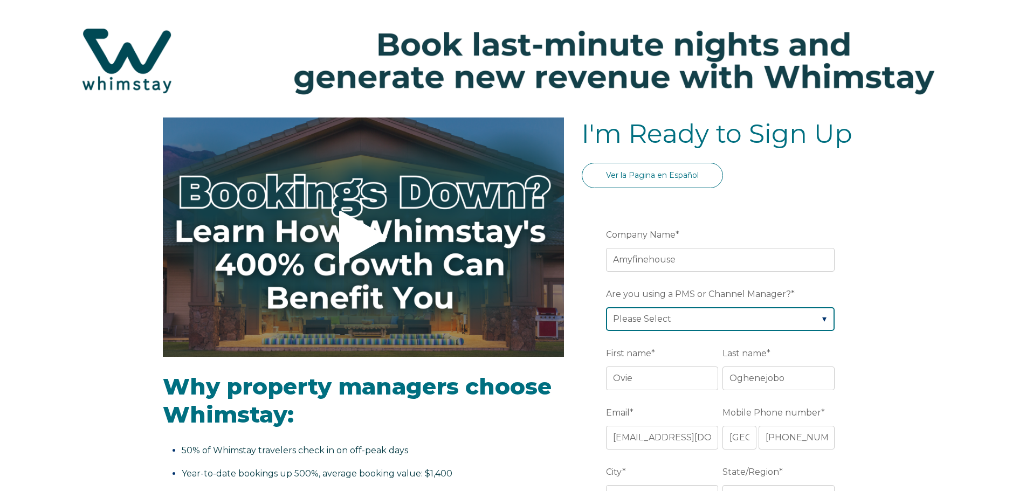
click at [677, 328] on select "Please Select Barefoot BookingPal Boost Brightside CiiRUS Escapia Guesty Hostaw…" at bounding box center [720, 319] width 229 height 24
select select "Guesty"
click at [606, 307] on select "Please Select Barefoot BookingPal Boost Brightside CiiRUS Escapia Guesty Hostaw…" at bounding box center [720, 319] width 229 height 24
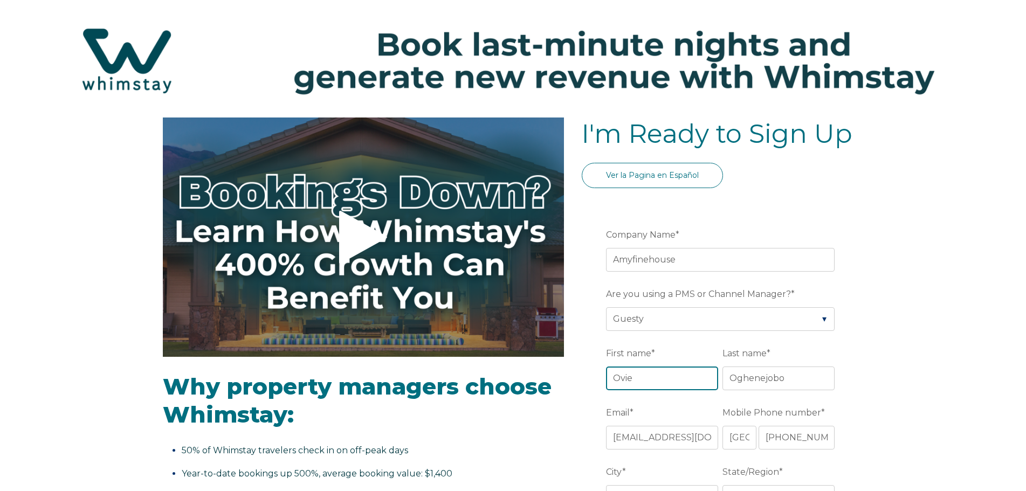
click at [657, 387] on input "Ovie" at bounding box center [662, 379] width 112 height 24
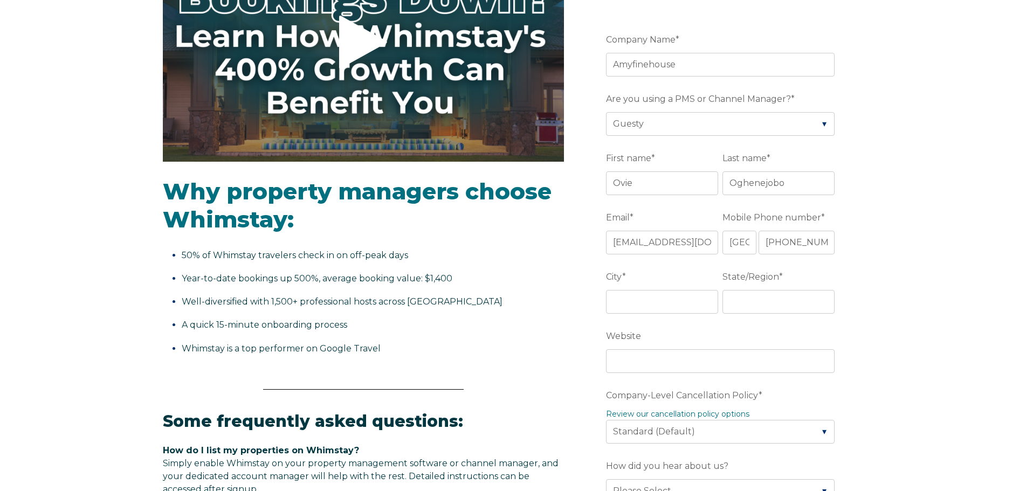
scroll to position [313, 0]
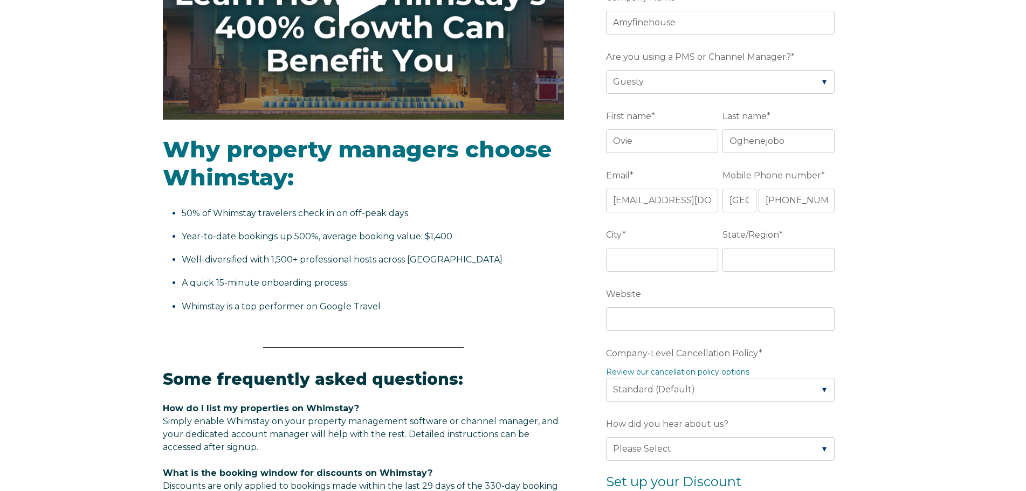
click at [678, 279] on fieldset "City * State/Region *" at bounding box center [722, 254] width 233 height 59
click at [649, 267] on input "City *" at bounding box center [662, 260] width 112 height 24
type input "[GEOGRAPHIC_DATA]"
type input "[US_STATE]"
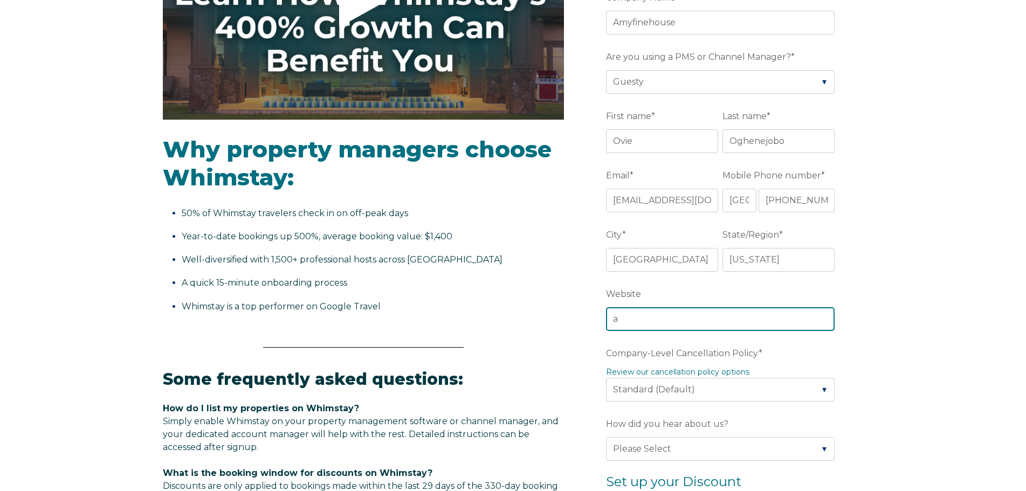
type input "[DOMAIN_NAME]"
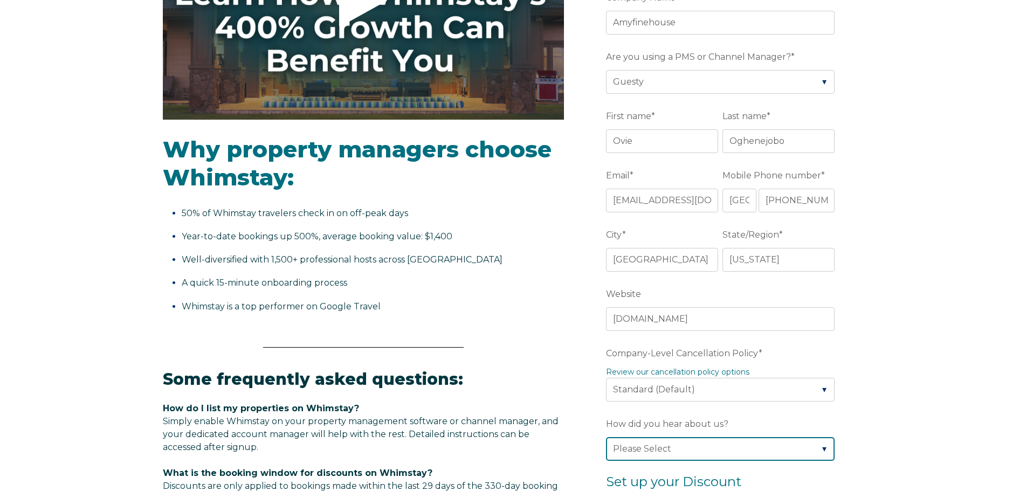
click at [723, 441] on select "Please Select Found Whimstay through a Google search Spoke to a Whimstay salesp…" at bounding box center [720, 449] width 229 height 24
select select "Other"
click at [606, 437] on select "Please Select Found Whimstay through a Google search Spoke to a Whimstay salesp…" at bounding box center [720, 449] width 229 height 24
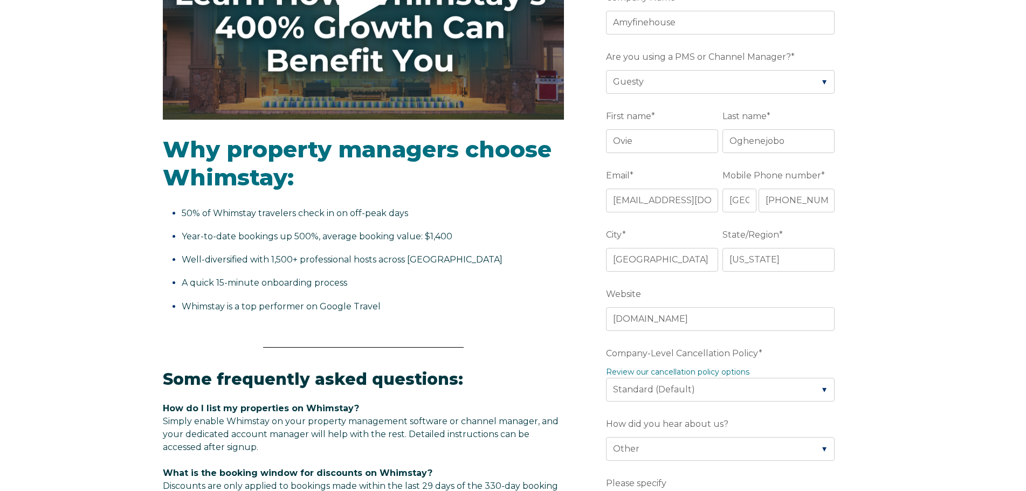
click at [728, 473] on div "How did you hear about us? Please Select Found Whimstay through a Google search…" at bounding box center [722, 468] width 233 height 106
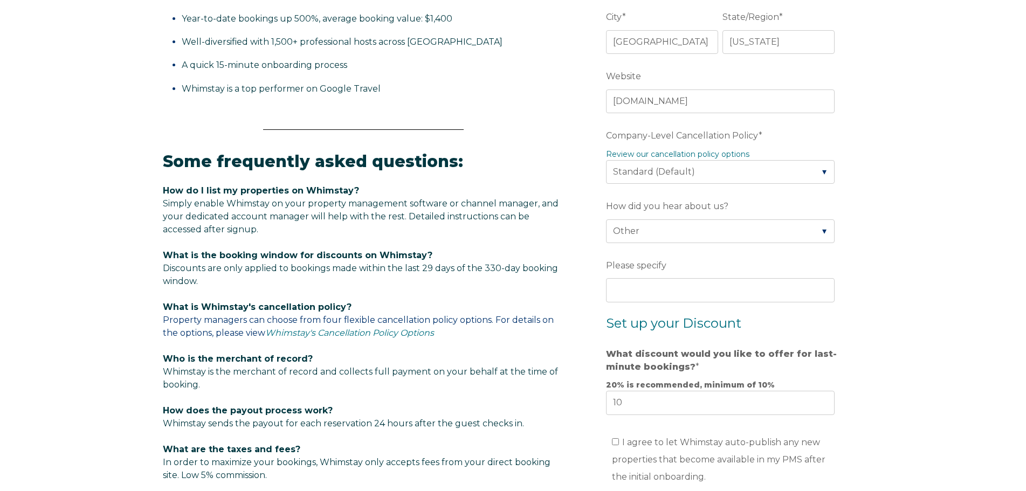
scroll to position [529, 0]
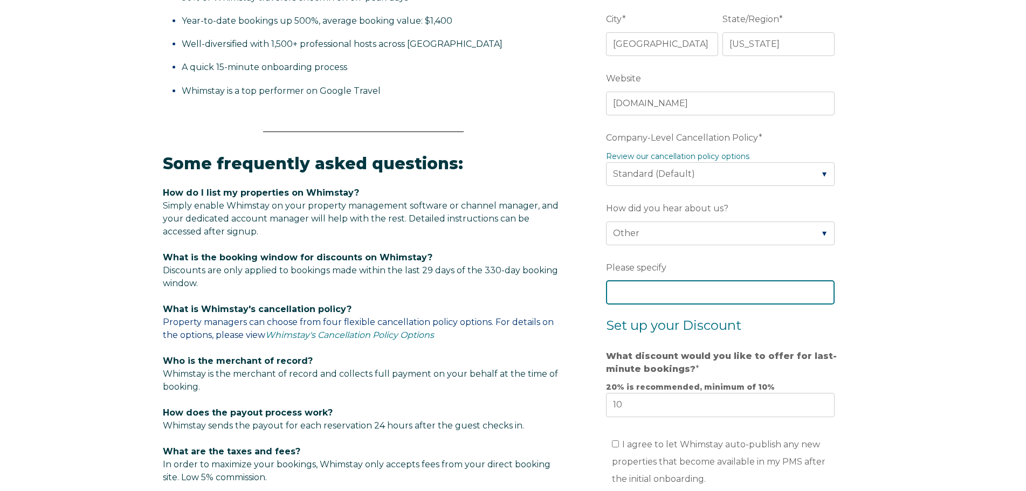
click at [645, 301] on input "Please specify" at bounding box center [720, 292] width 229 height 24
type input "Guesty"
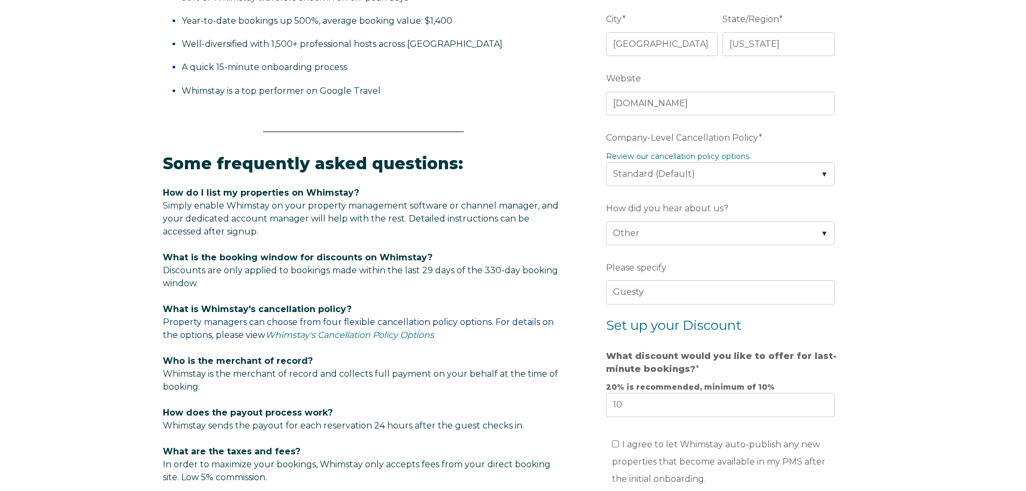
click at [869, 417] on div "Video player - SSOB Pitch Vid Thumbnail - Click to play video Why property mana…" at bounding box center [513, 208] width 1026 height 1086
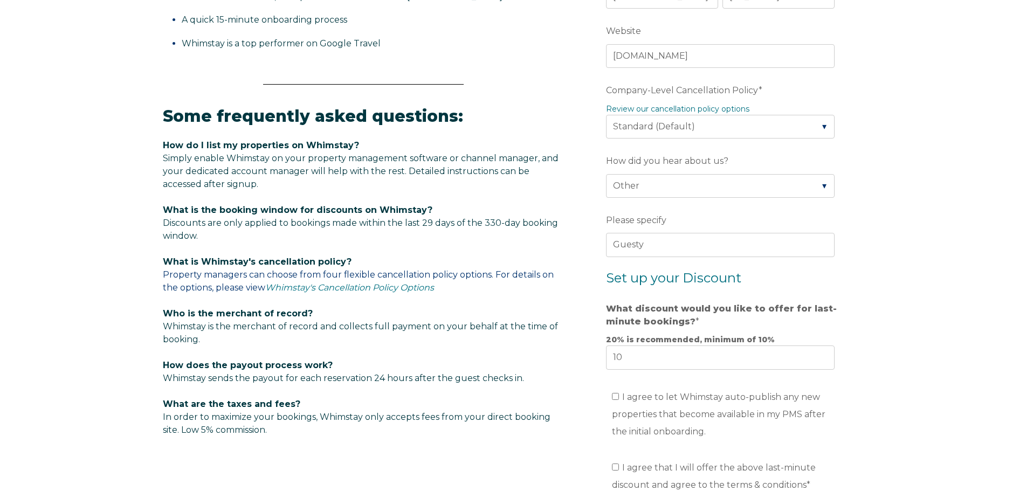
scroll to position [594, 0]
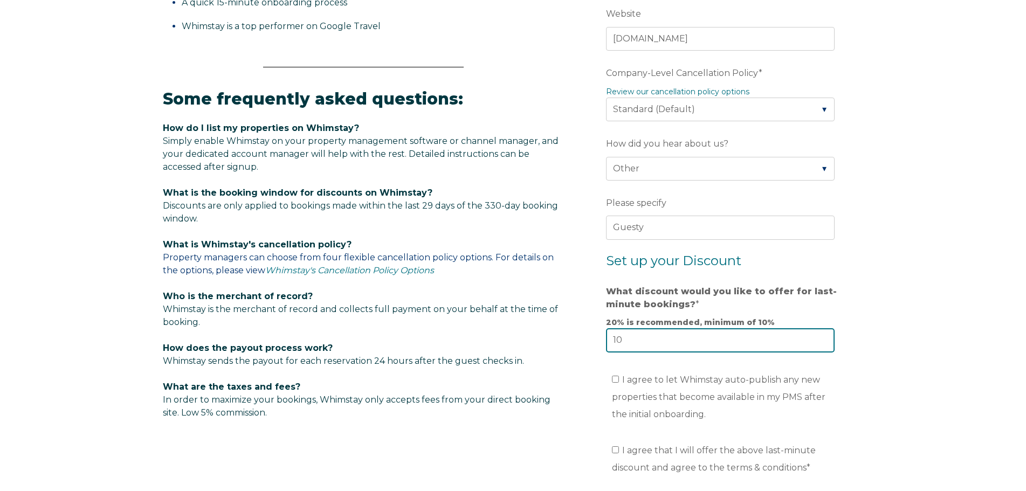
click at [694, 345] on input "10" at bounding box center [720, 340] width 229 height 24
type input "1"
type input "20"
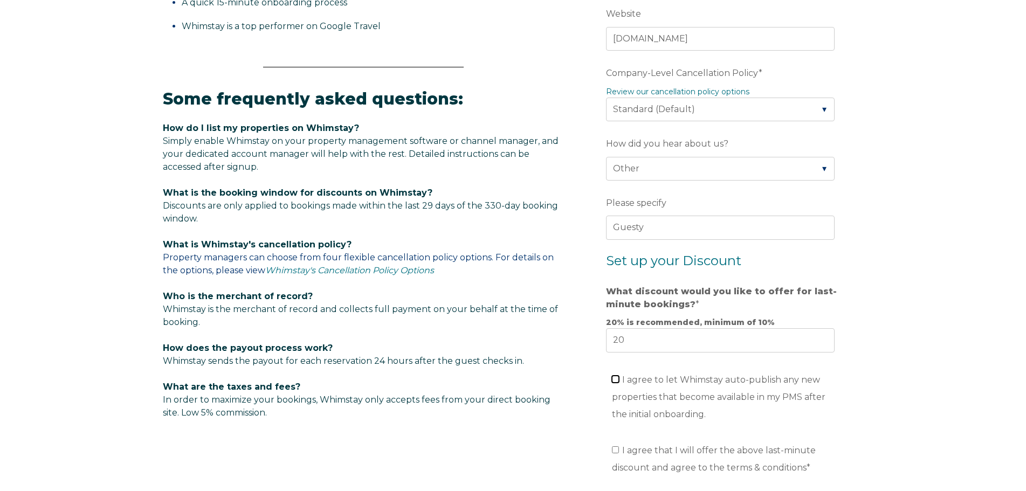
click at [616, 381] on input "I agree to let Whimstay auto-publish any new properties that become available i…" at bounding box center [615, 379] width 7 height 7
checkbox input "true"
click at [618, 455] on label "I agree that I will offer the above last-minute discount and agree to the terms…" at bounding box center [714, 458] width 204 height 27
click at [618, 453] on input "I agree that I will offer the above last-minute discount and agree to the terms…" at bounding box center [615, 449] width 7 height 7
checkbox input "true"
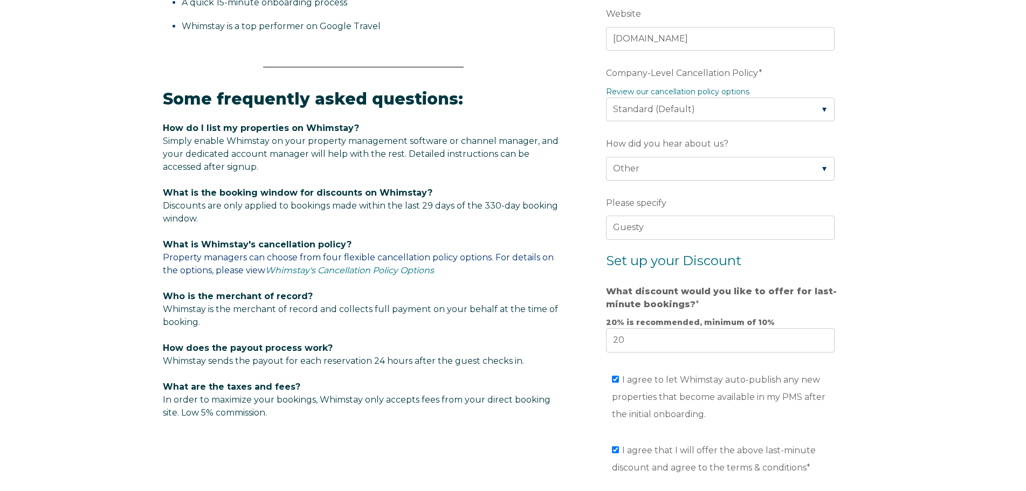
click at [590, 454] on form "Company Name * Amyfinehouse Are you using a PMS or Channel Manager? * Please Se…" at bounding box center [722, 163] width 281 height 960
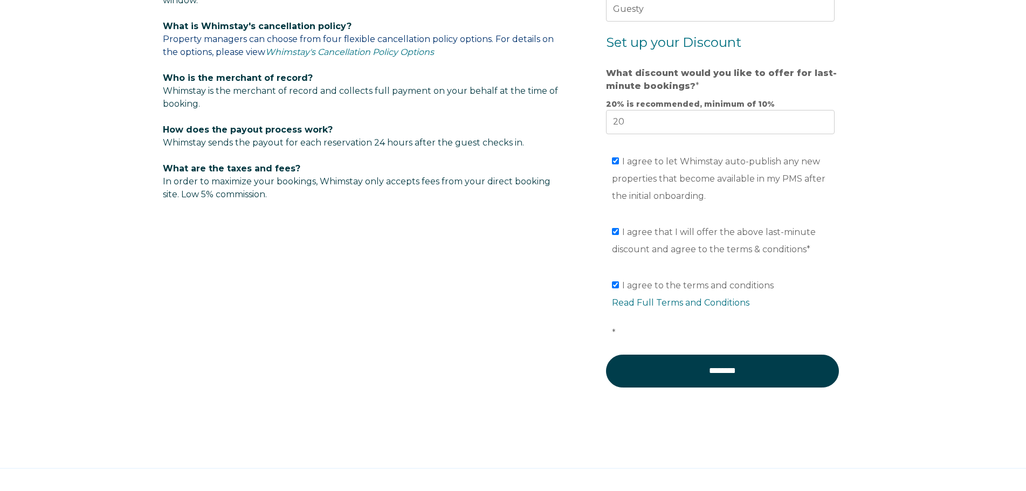
scroll to position [853, 0]
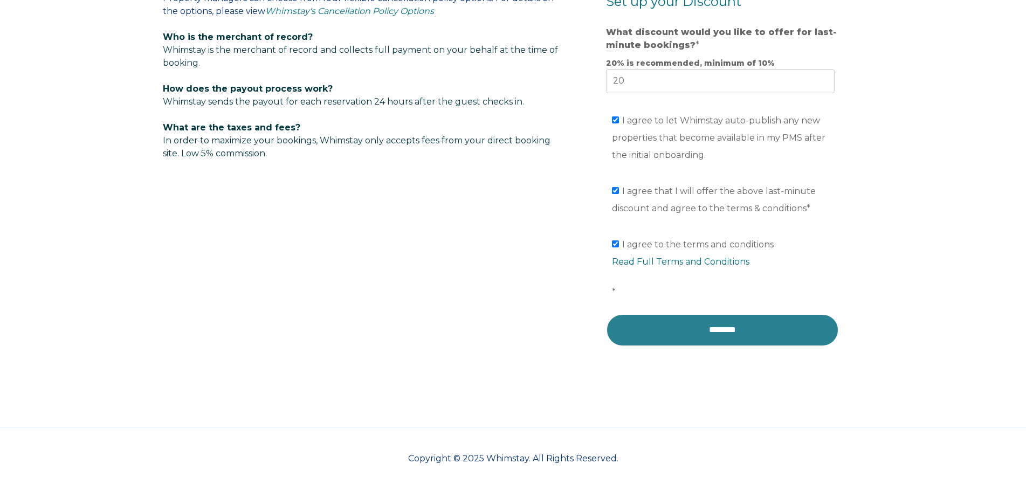
click at [685, 331] on input "********" at bounding box center [722, 330] width 233 height 32
